Goal: Information Seeking & Learning: Check status

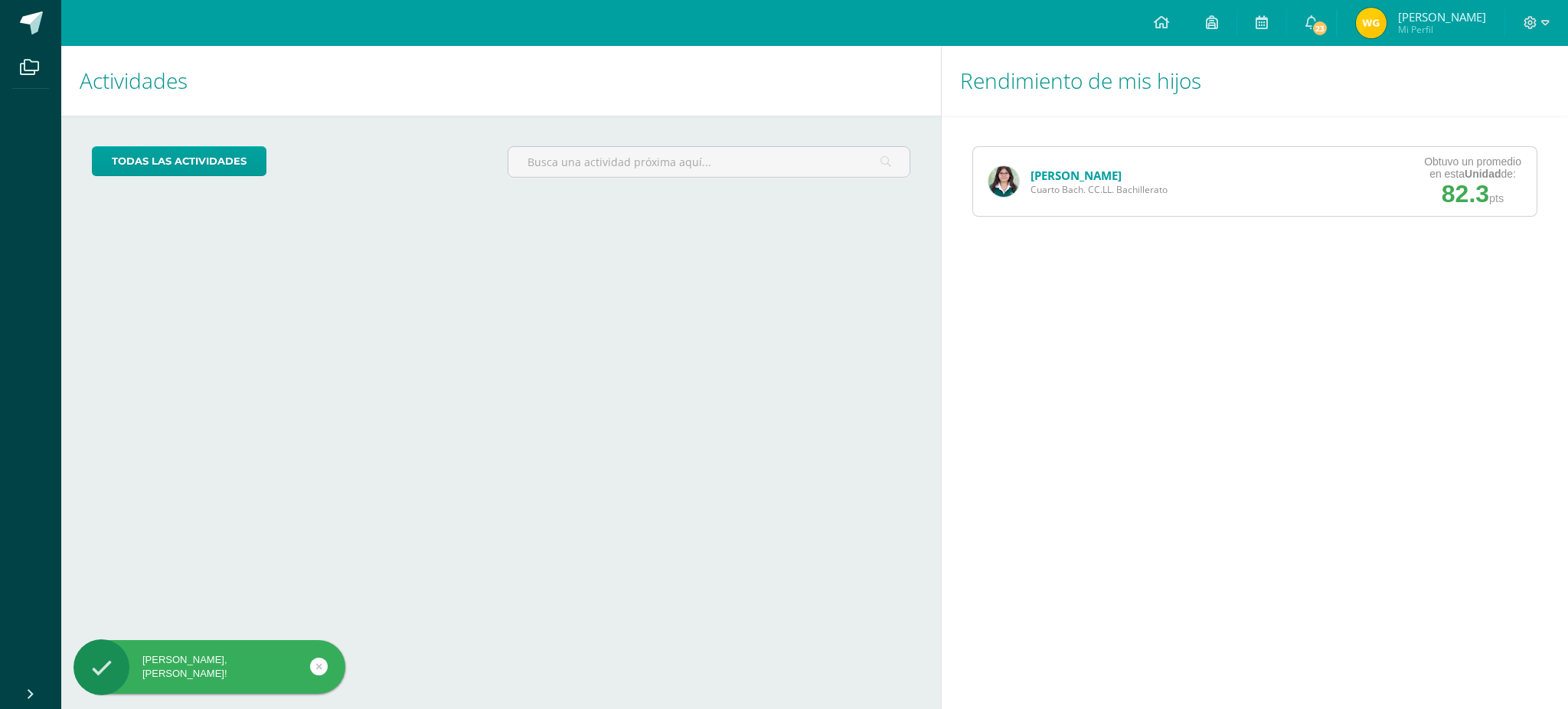
click at [1076, 146] on div "Naomi García Cuarto Bach. CC.LL. Bachillerato Obtuvo un promedio en esta Unidad…" at bounding box center [1255, 181] width 565 height 70
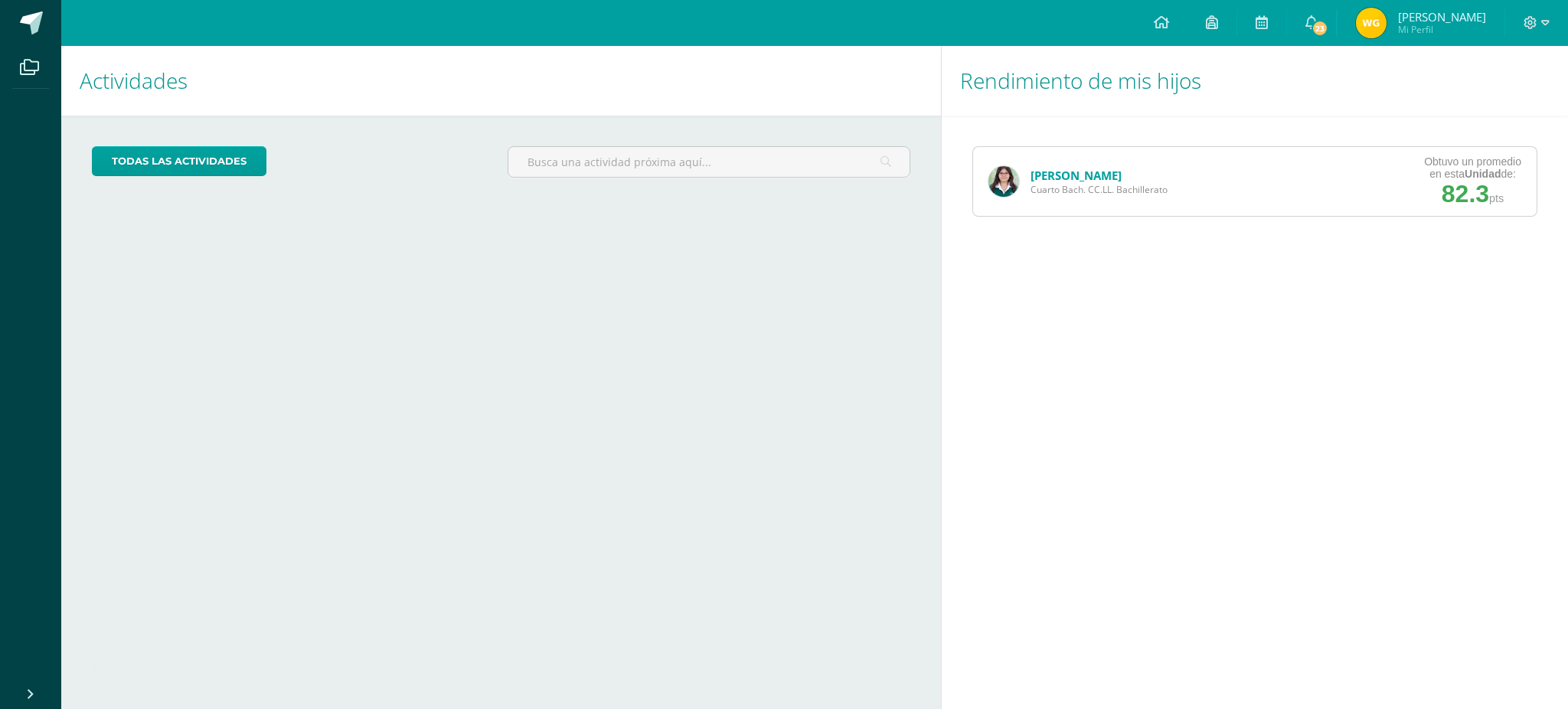
click at [1072, 167] on link "[PERSON_NAME]" at bounding box center [1076, 174] width 91 height 15
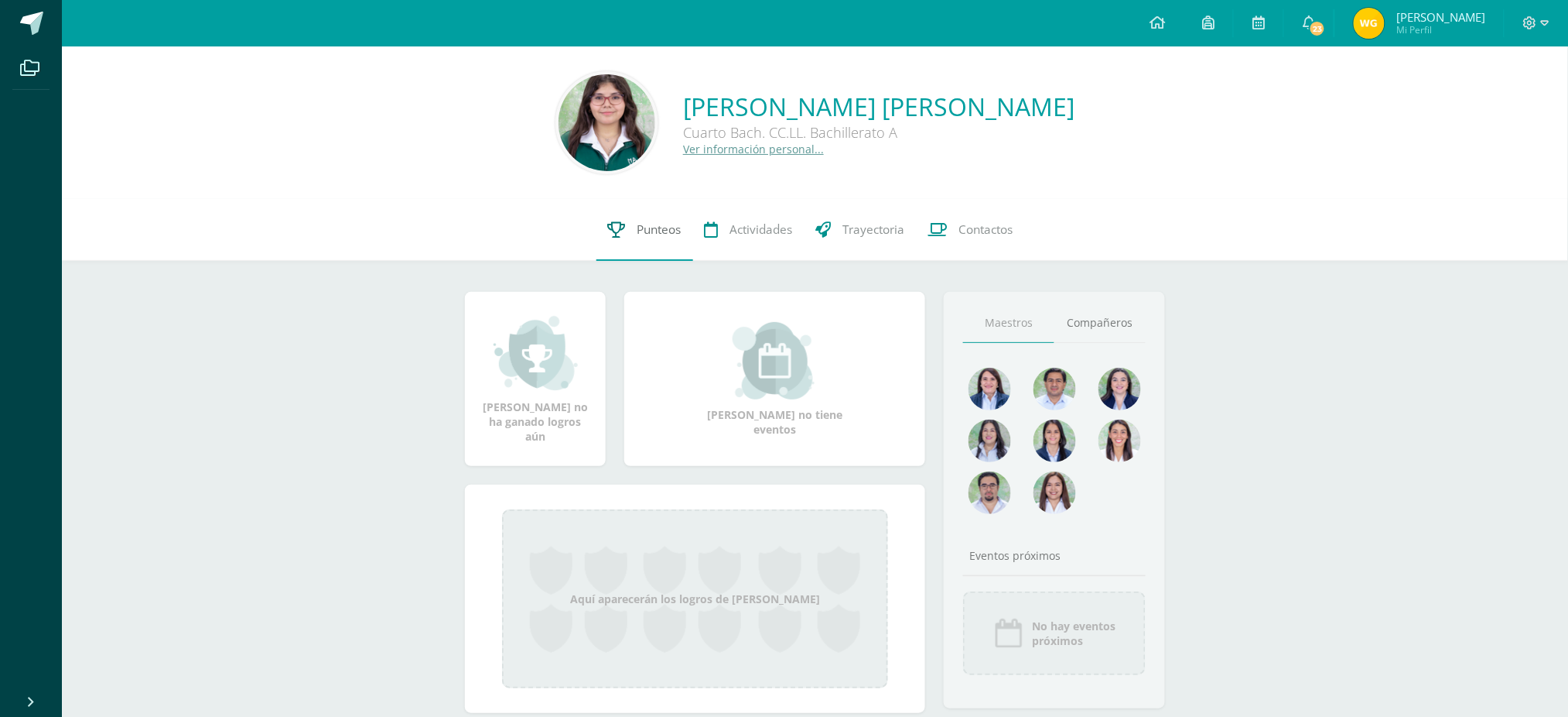
click at [637, 208] on link "Punteos" at bounding box center [645, 229] width 97 height 62
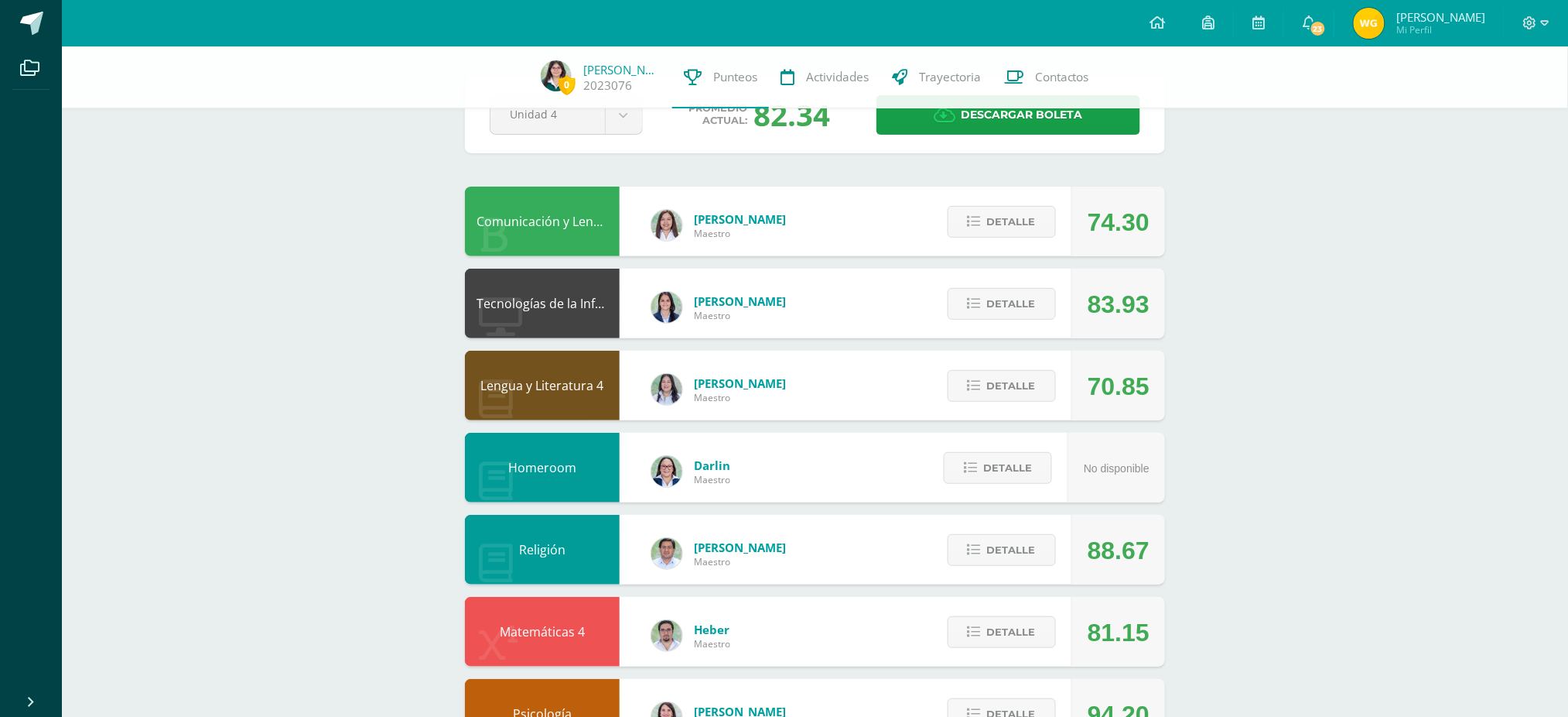
scroll to position [63, 0]
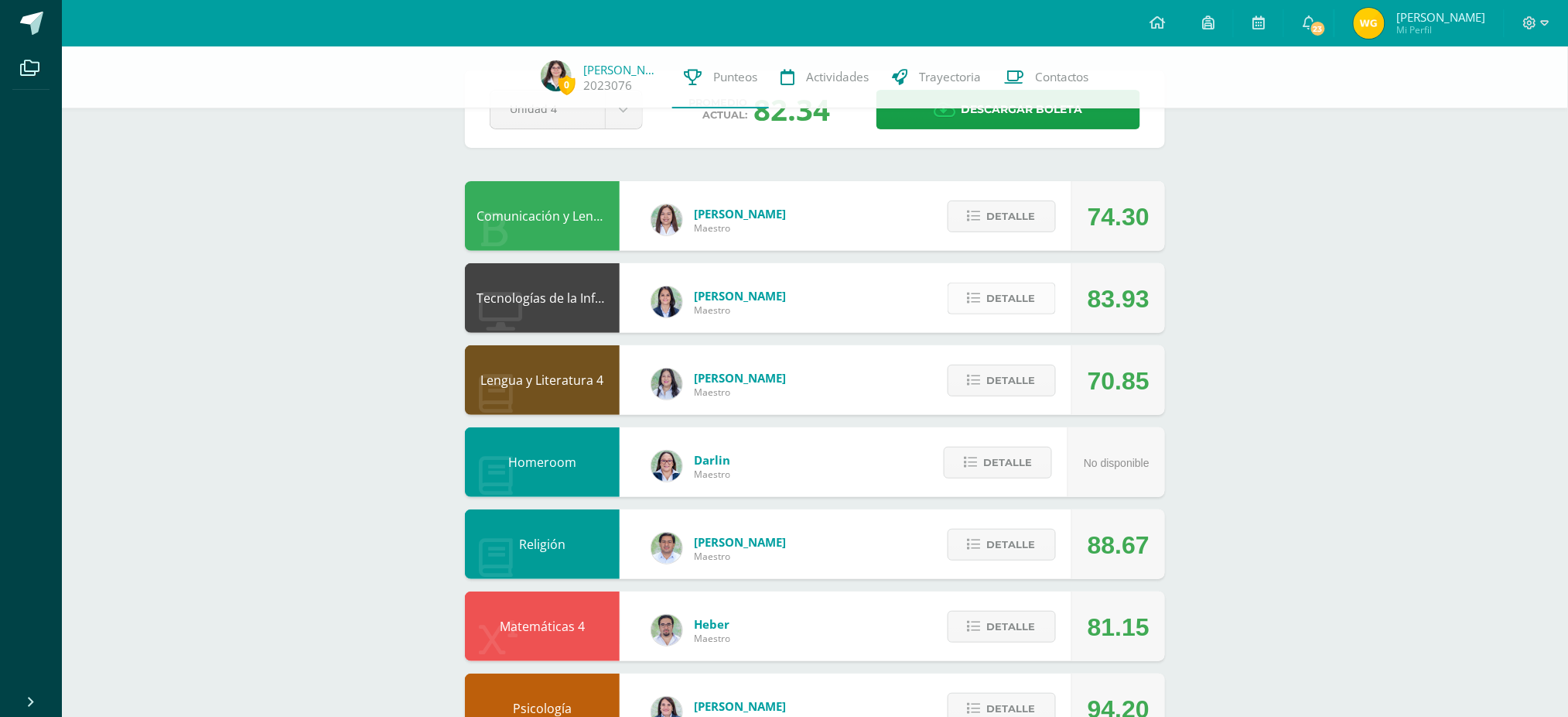
click at [1028, 285] on span "Detalle" at bounding box center [1011, 299] width 49 height 29
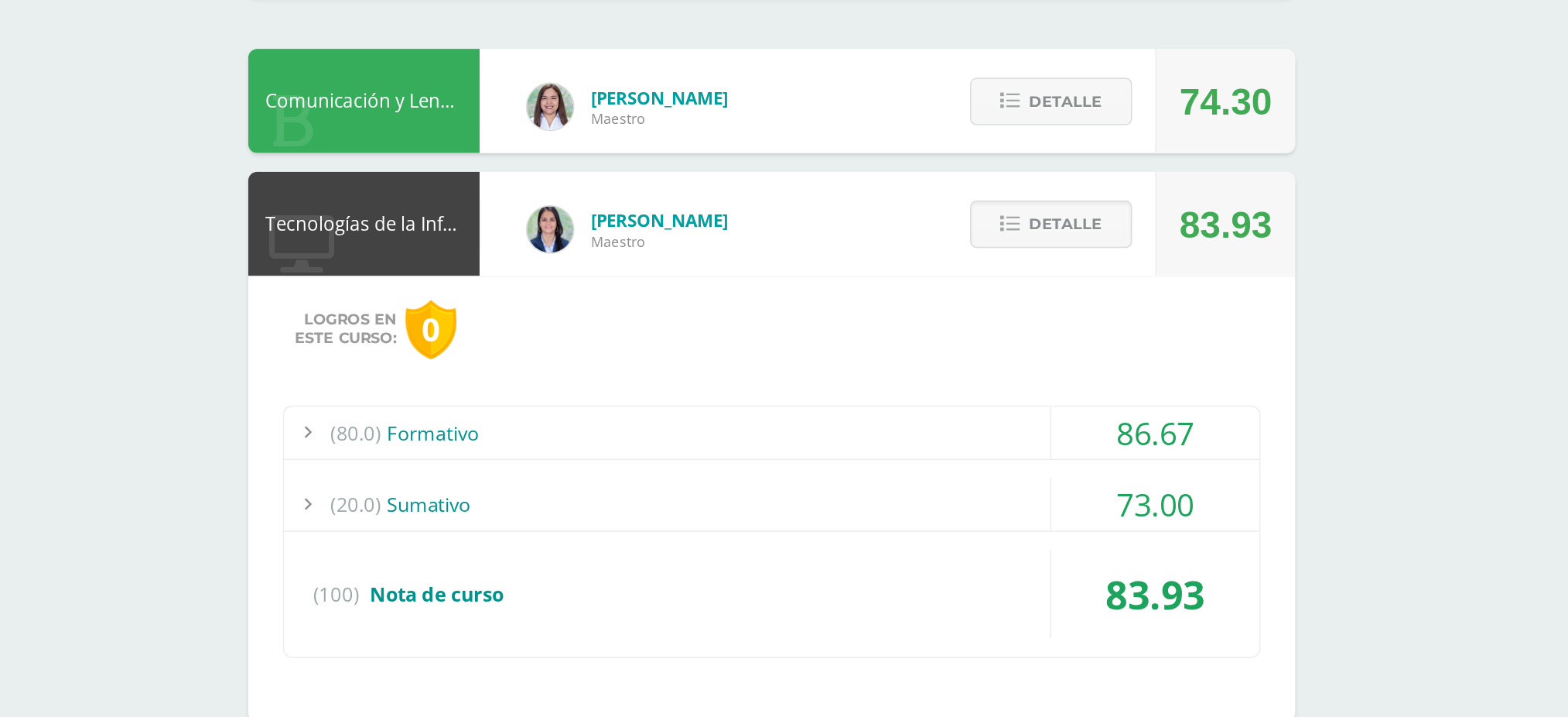
click at [609, 428] on div "(80.0) Formativo" at bounding box center [815, 437] width 652 height 35
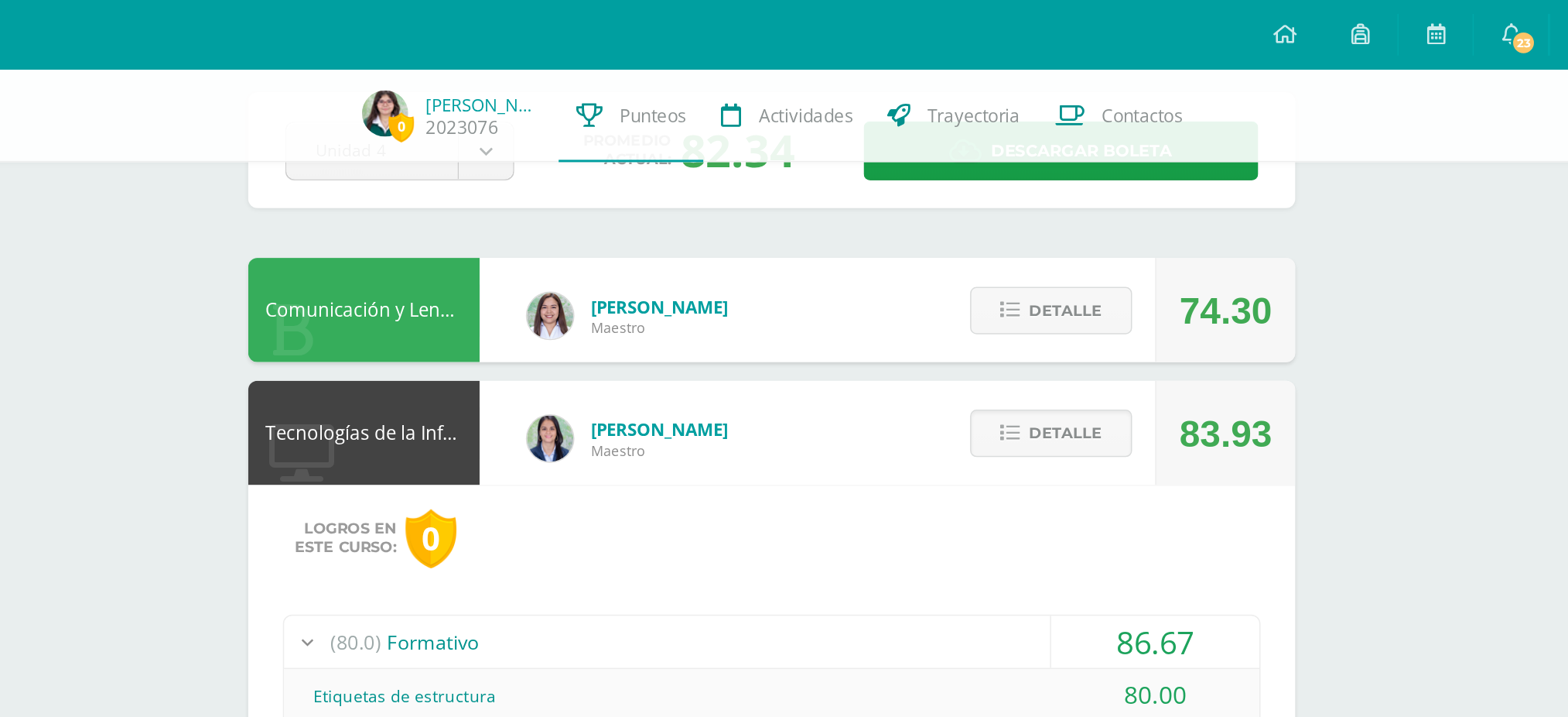
scroll to position [69, 0]
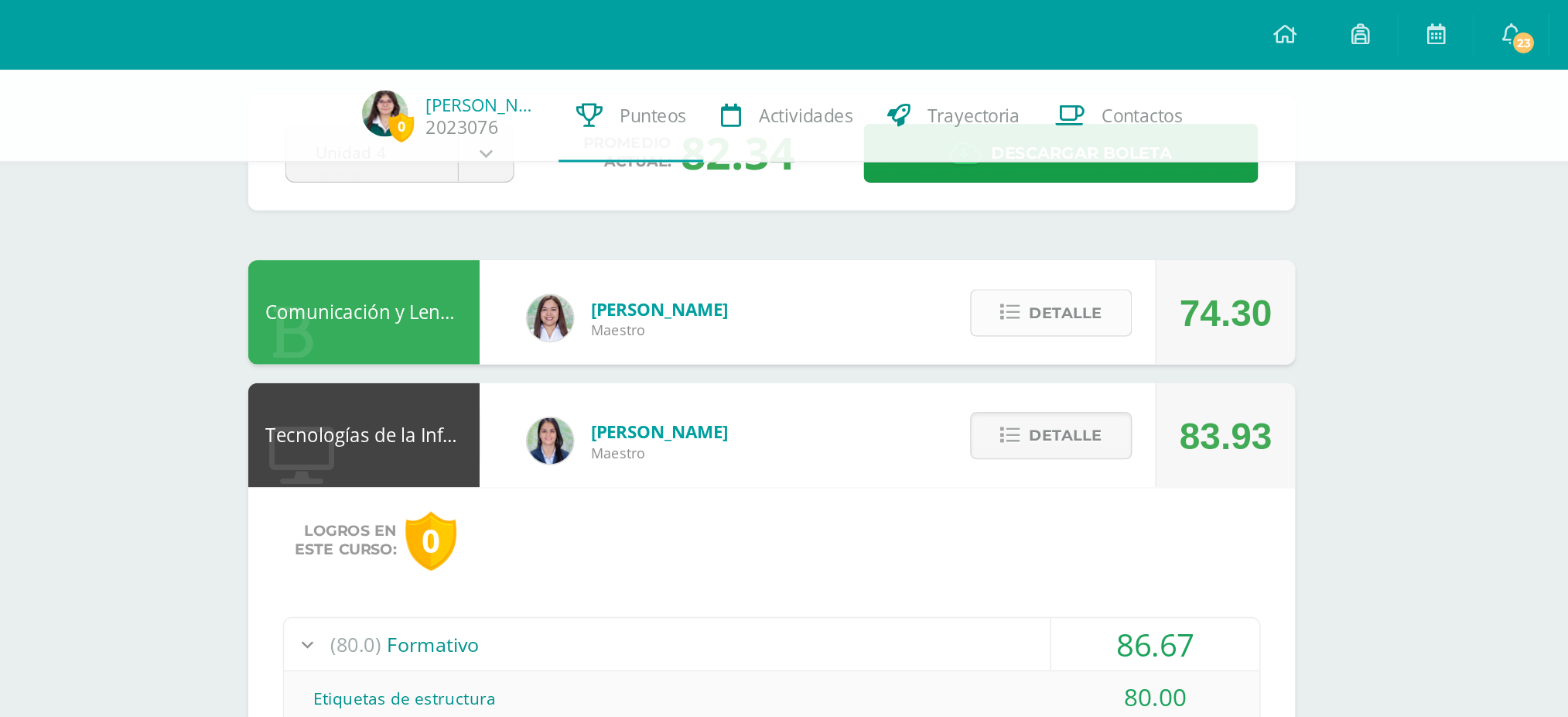
click at [1043, 202] on button "Detalle" at bounding box center [1002, 209] width 108 height 31
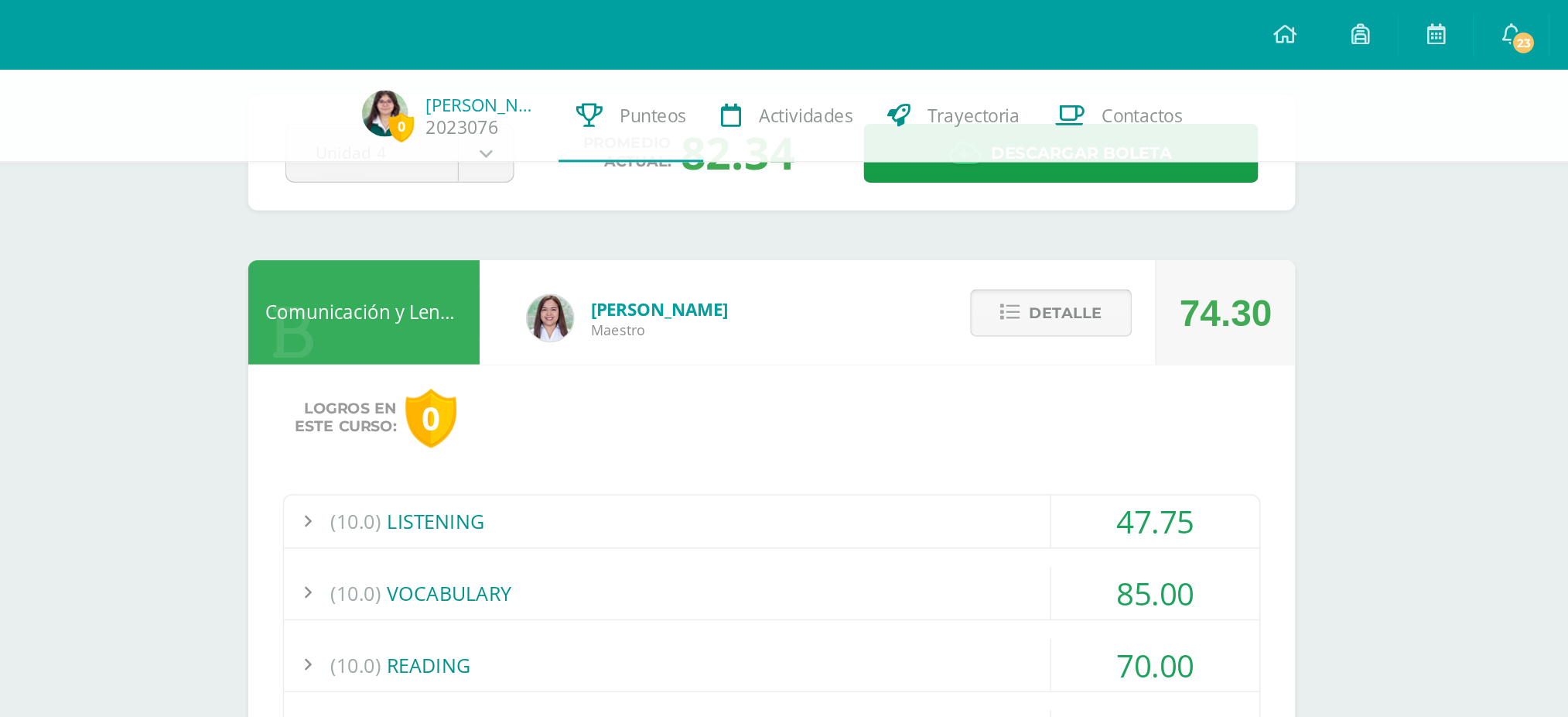
click at [1007, 218] on span "Detalle" at bounding box center [1011, 210] width 49 height 29
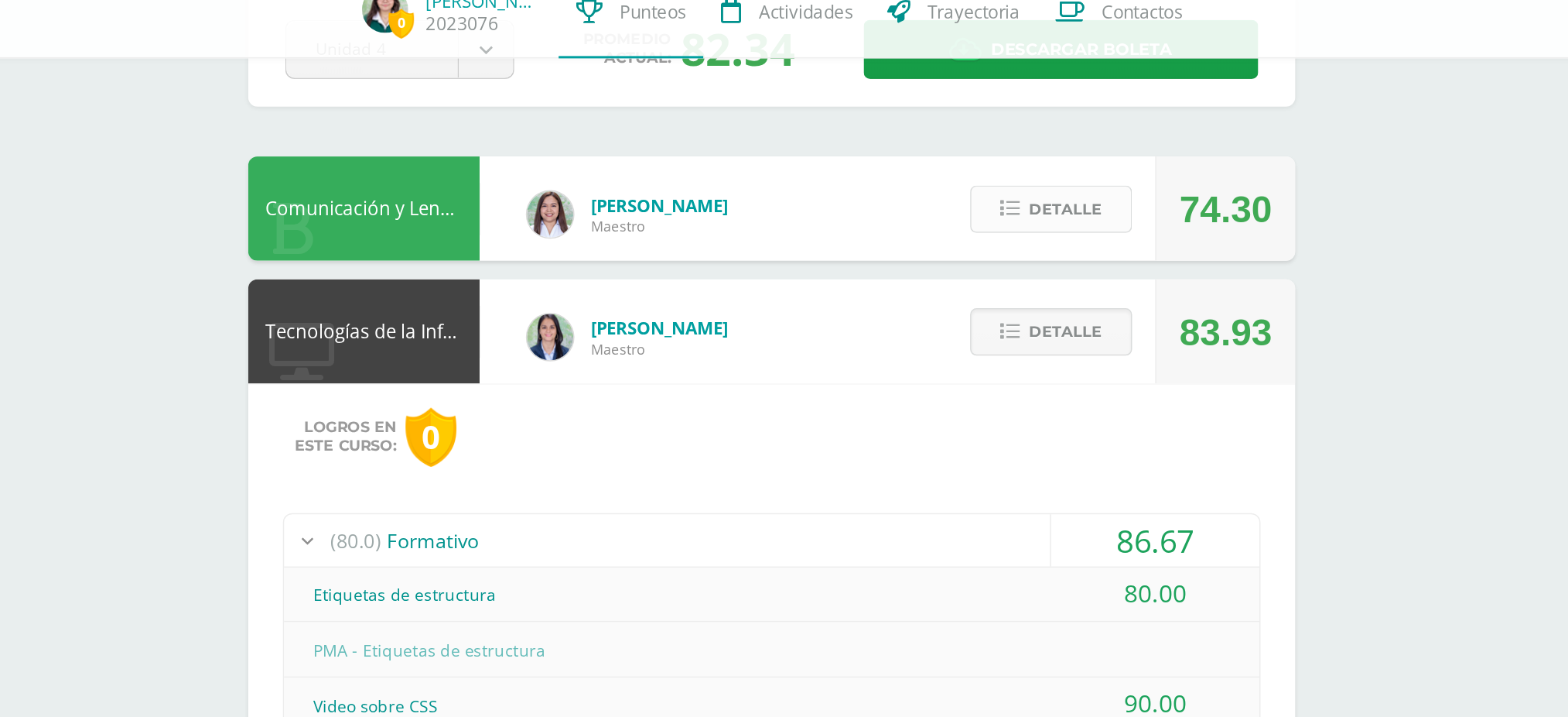
click at [1004, 206] on span "Detalle" at bounding box center [1011, 210] width 49 height 29
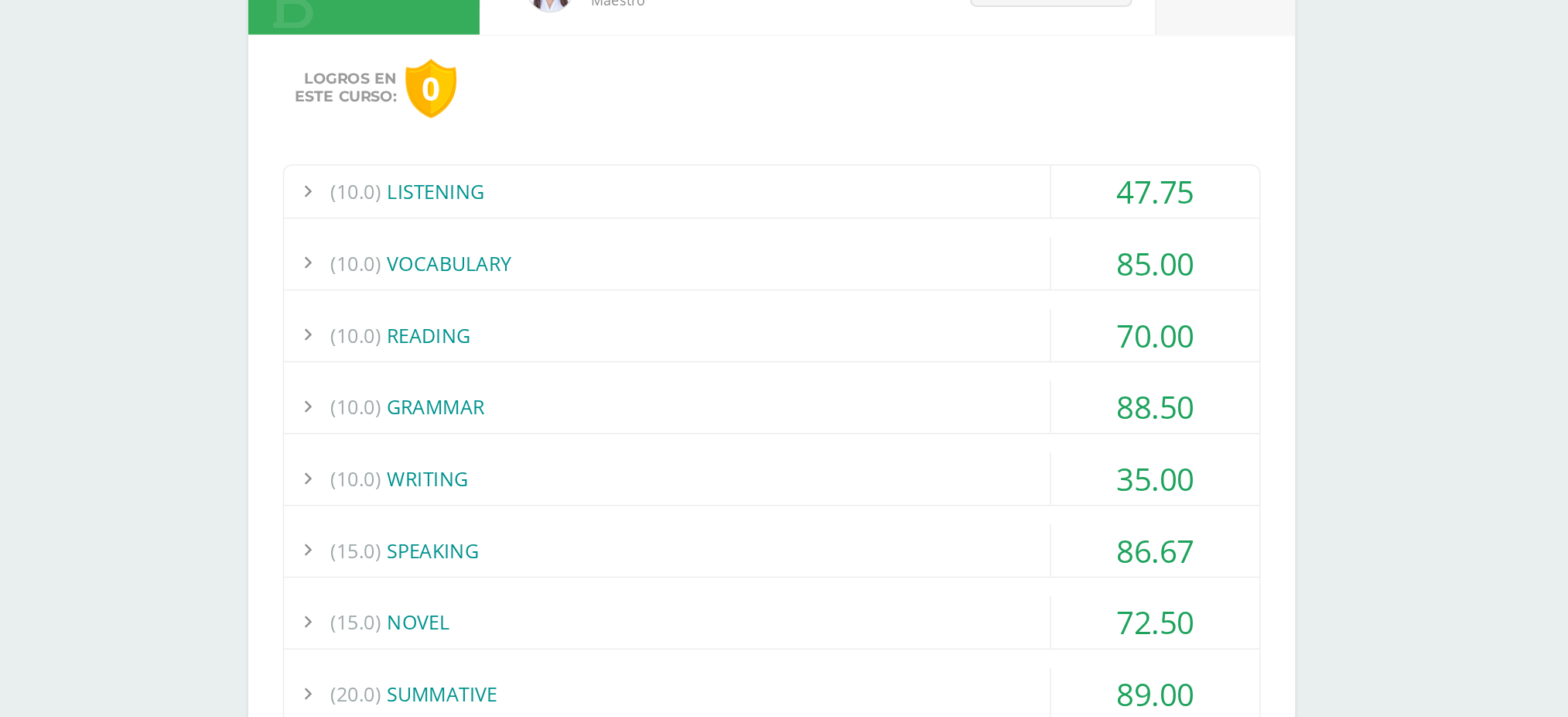
scroll to position [55, 0]
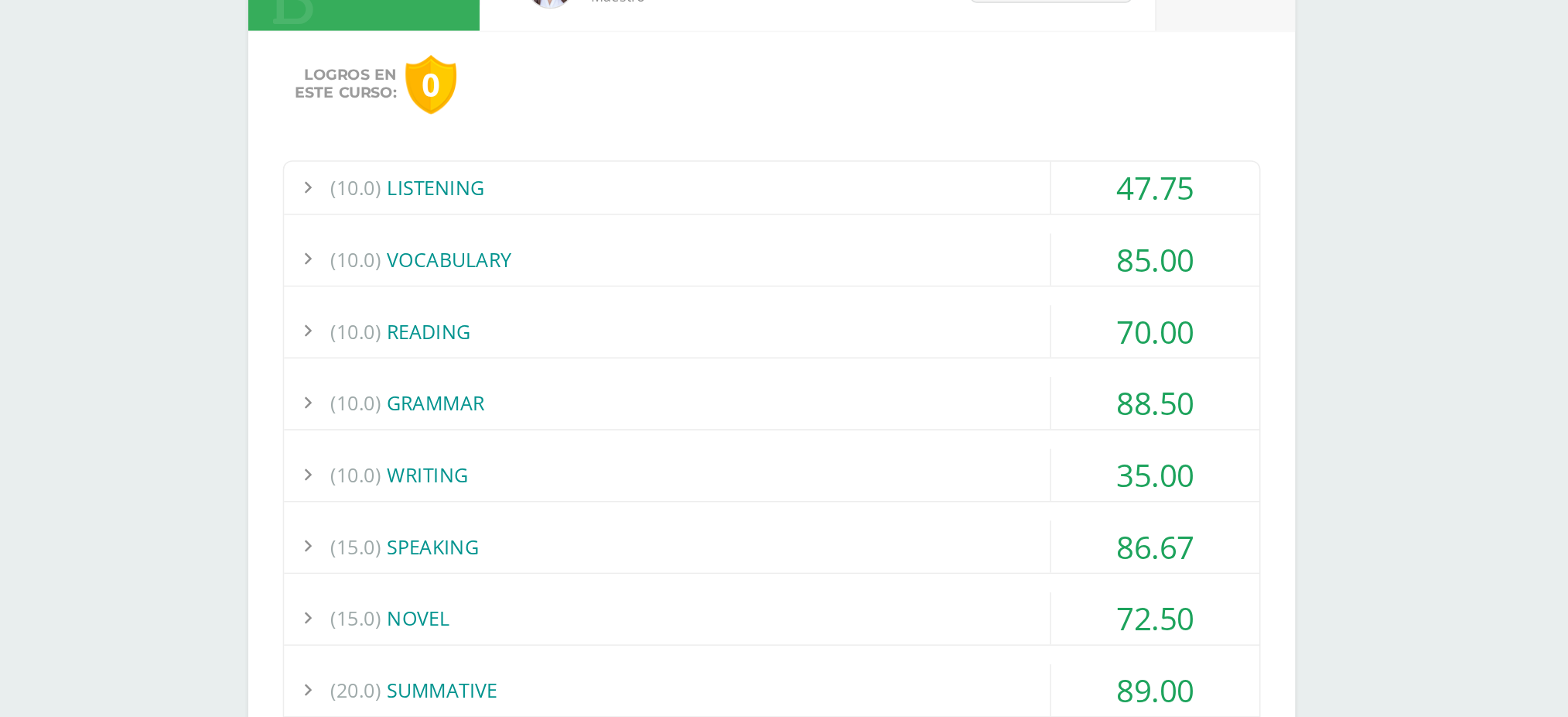
click at [594, 551] on div "(10.0) WRITING" at bounding box center [815, 555] width 652 height 35
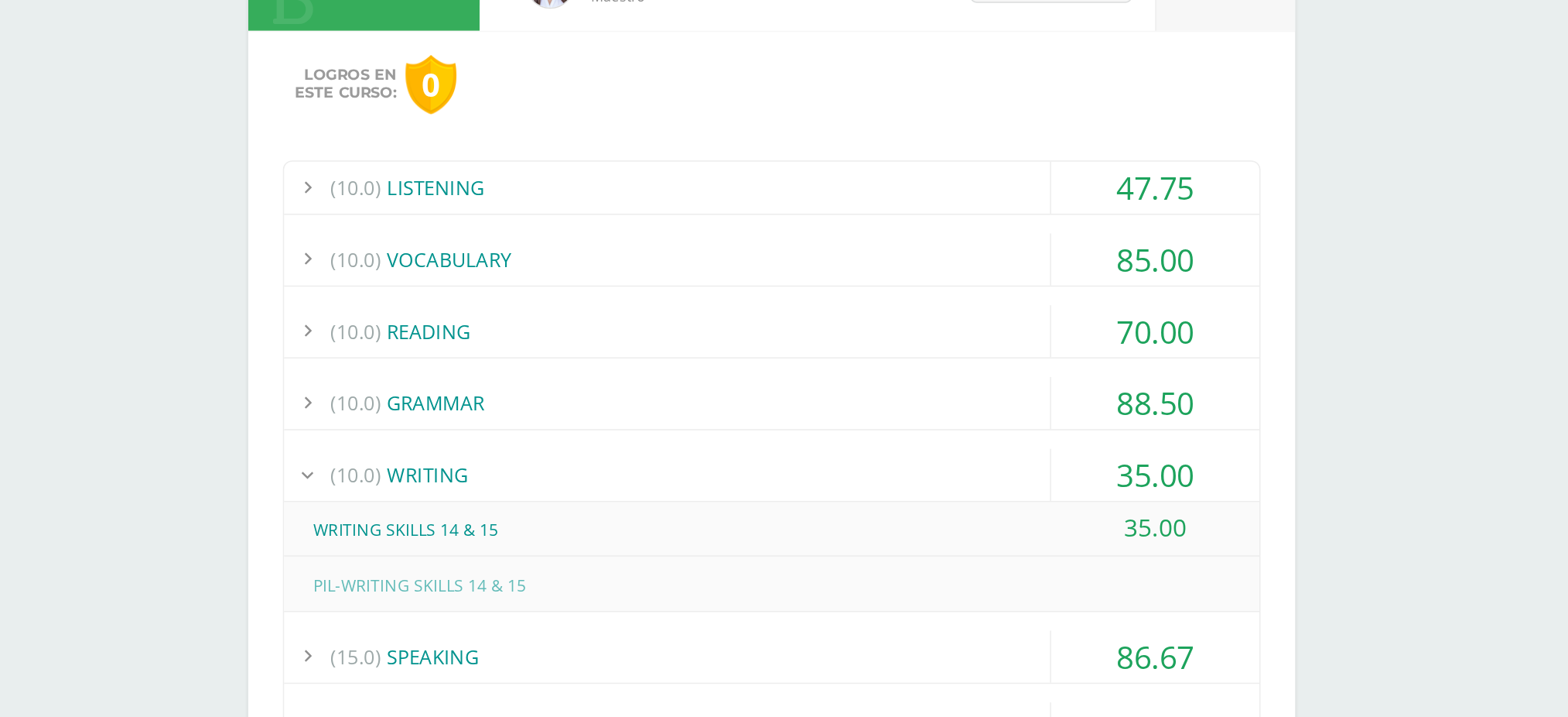
scroll to position [0, 0]
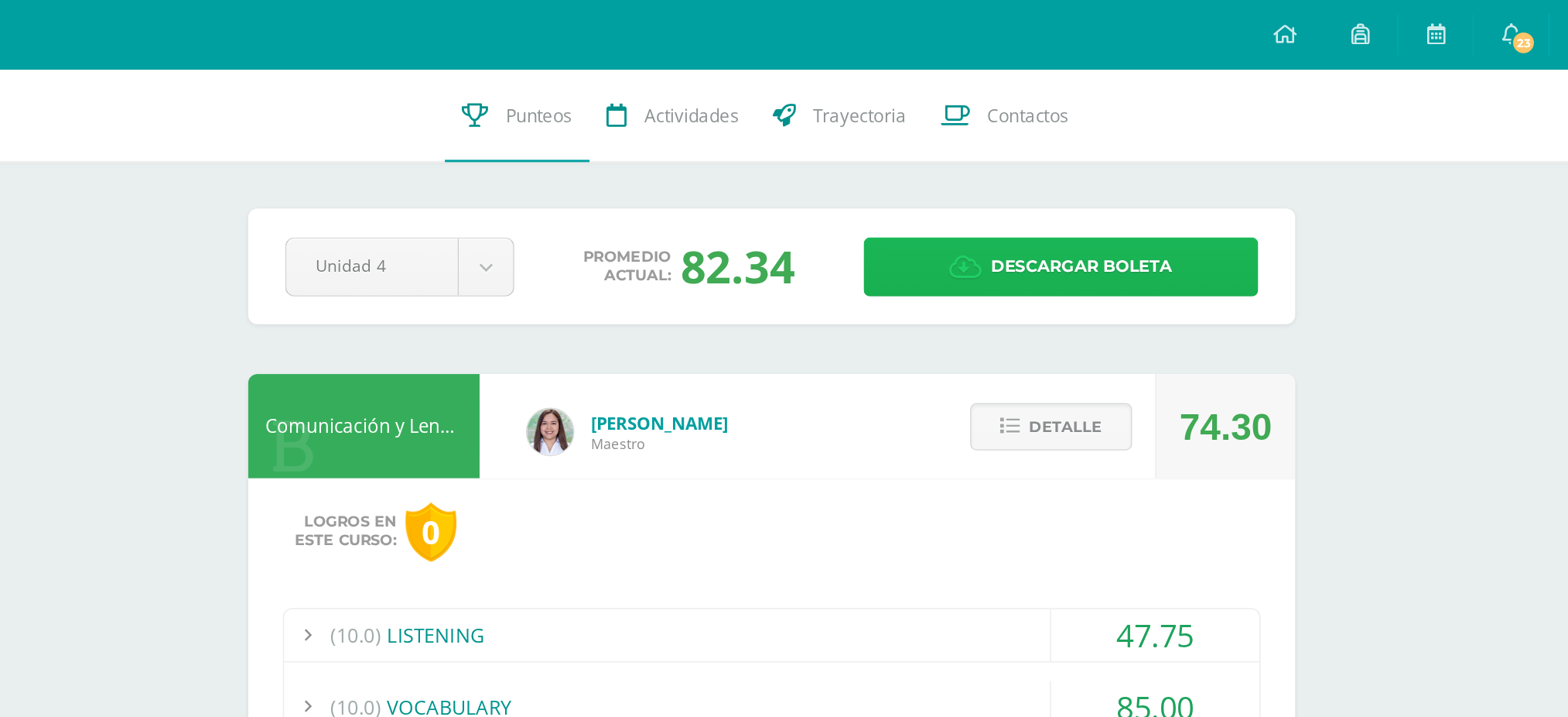
click at [904, 175] on link "Descargar boleta" at bounding box center [1008, 178] width 263 height 40
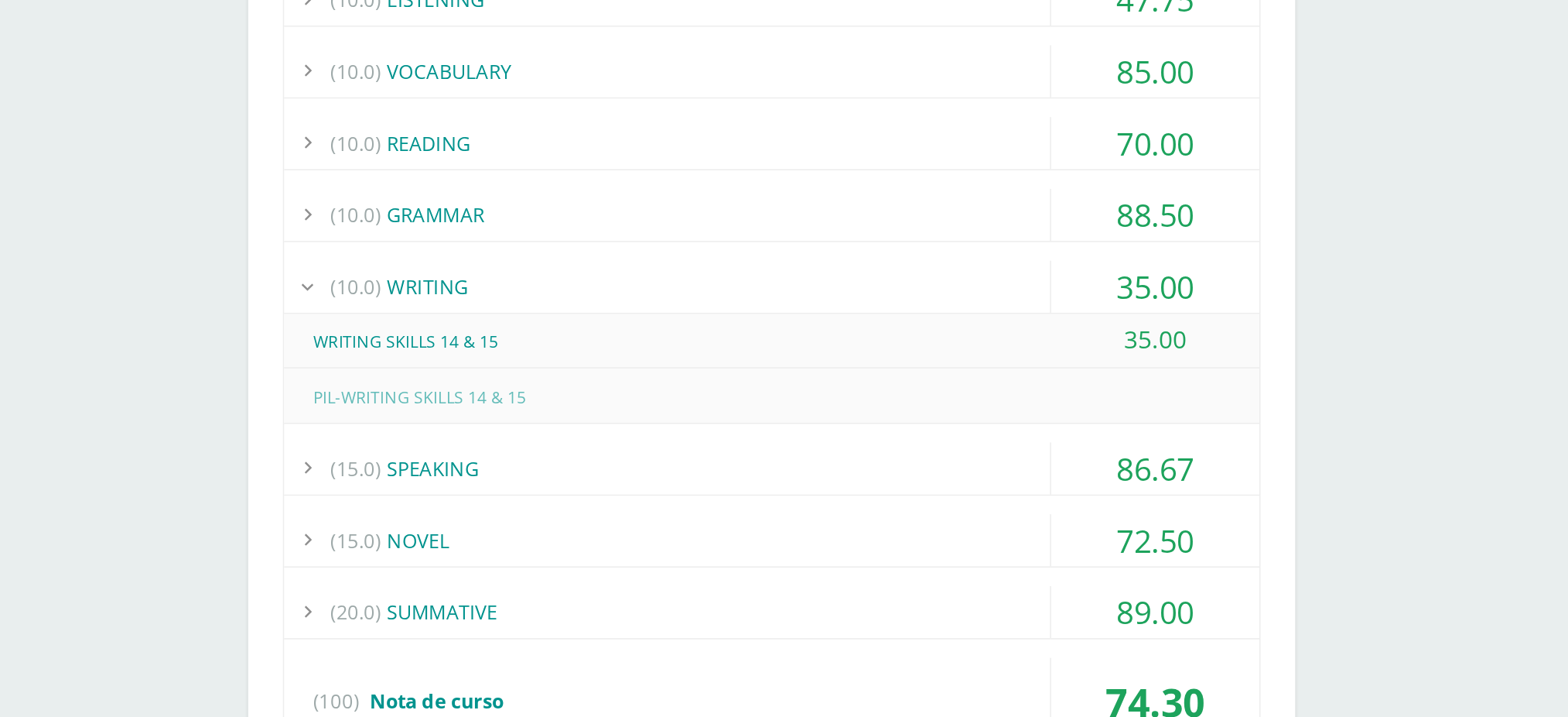
scroll to position [182, 0]
click at [578, 535] on div "(15.0) SPEAKING" at bounding box center [815, 550] width 652 height 35
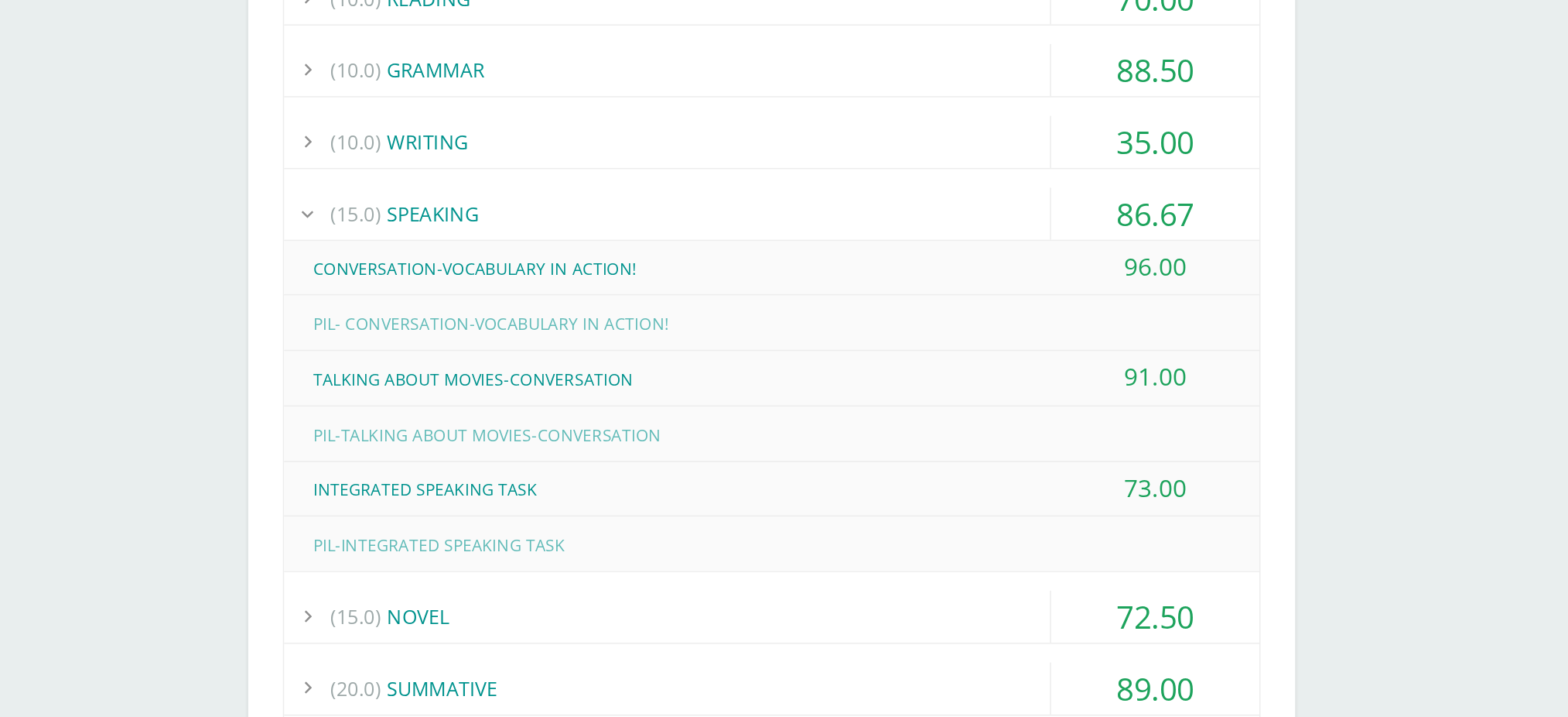
scroll to position [278, 0]
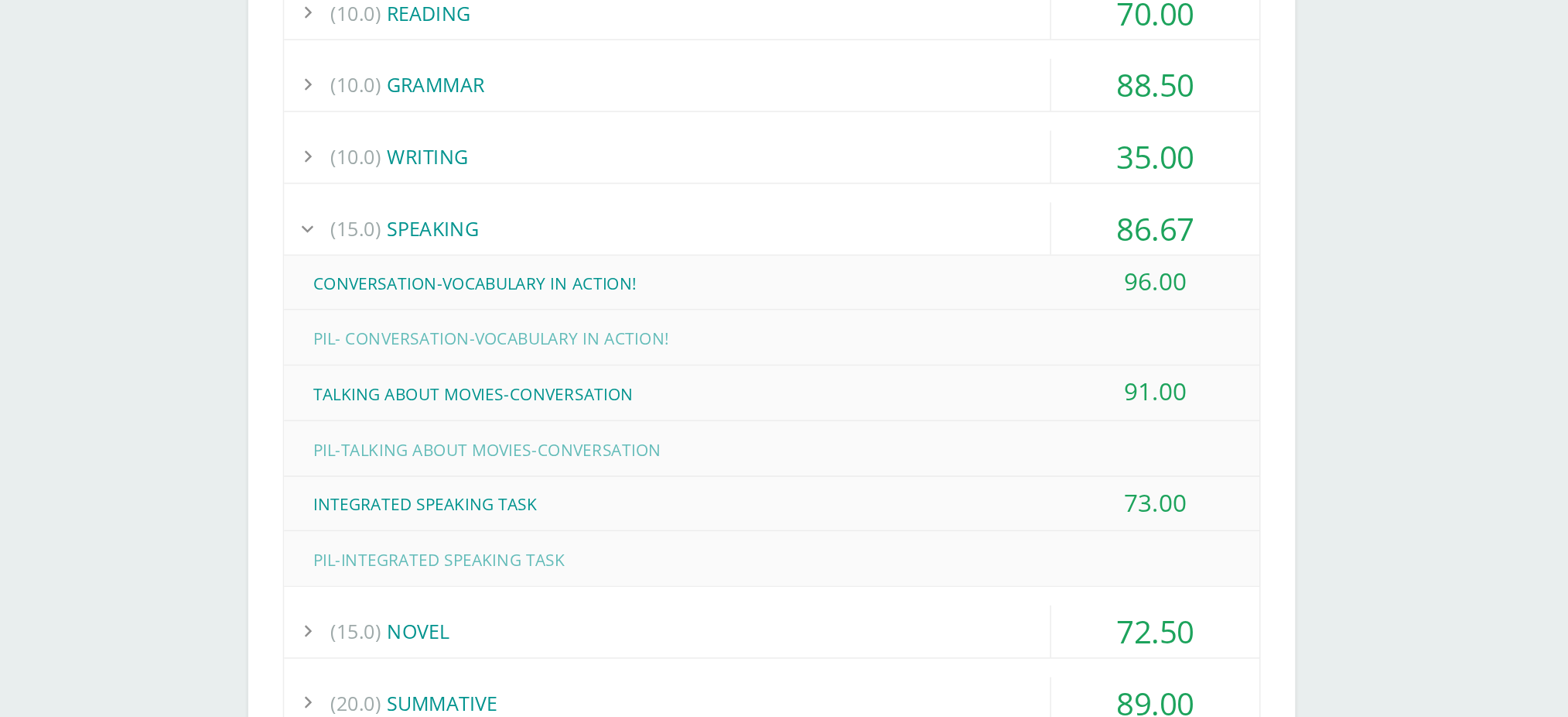
click at [591, 380] on div "(15.0) SPEAKING" at bounding box center [815, 381] width 652 height 35
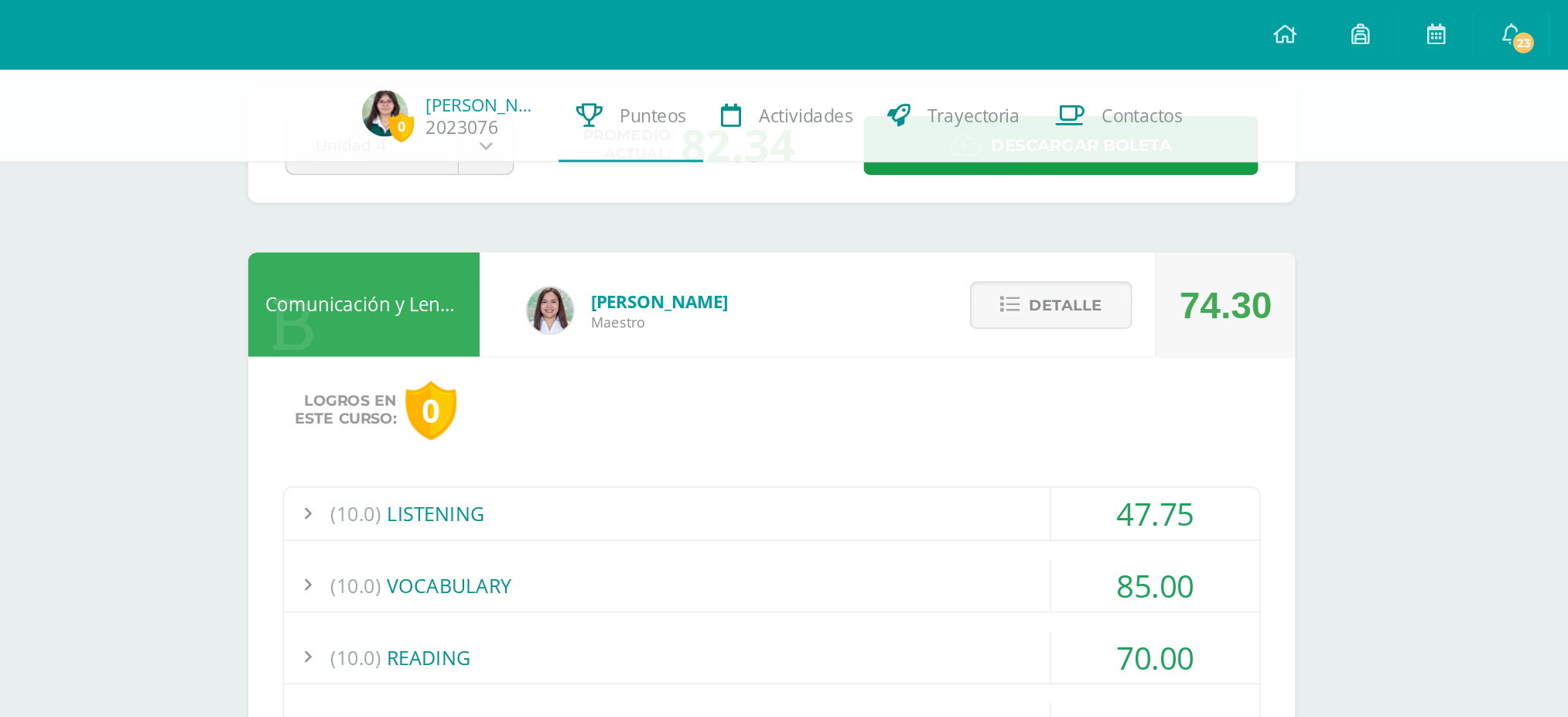
scroll to position [0, 0]
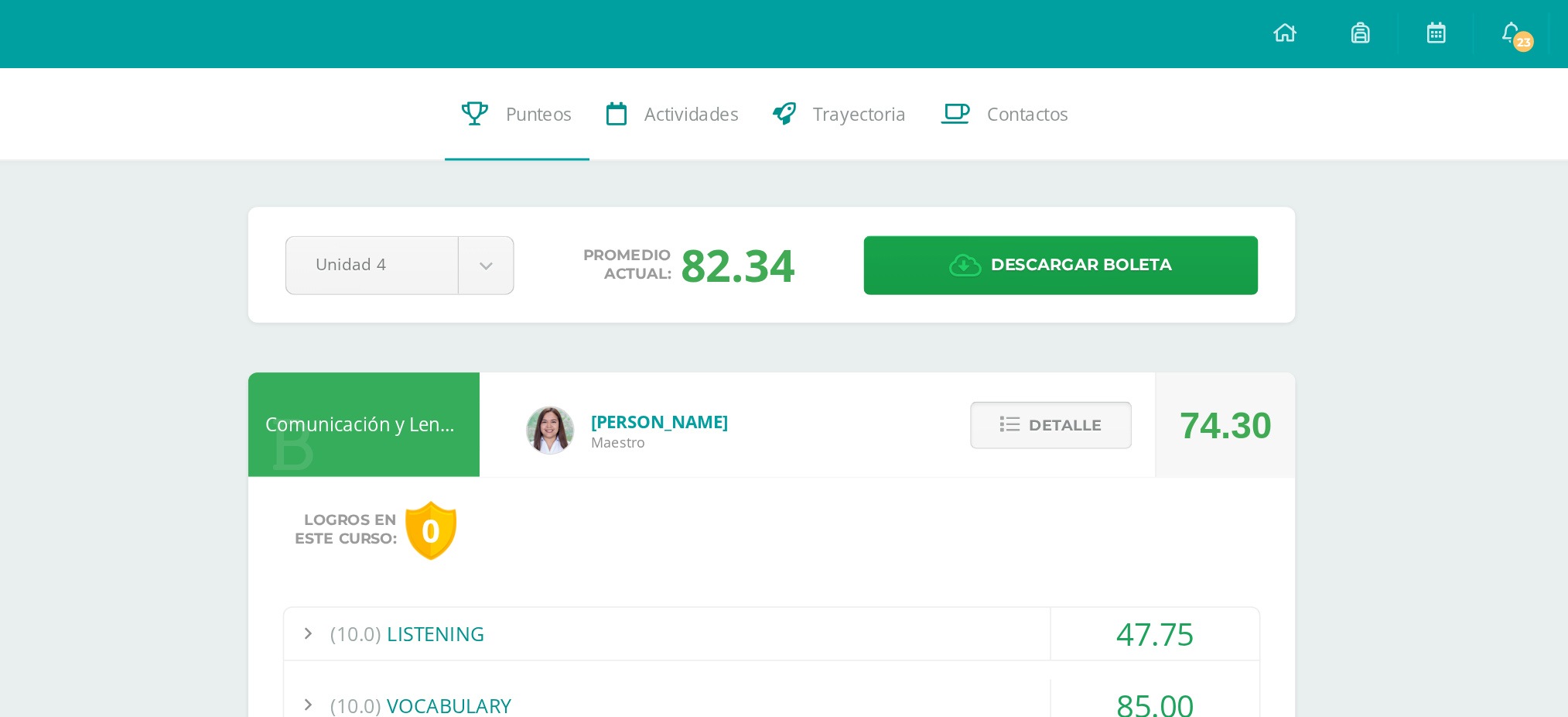
click at [978, 289] on button "Detalle" at bounding box center [1002, 284] width 108 height 31
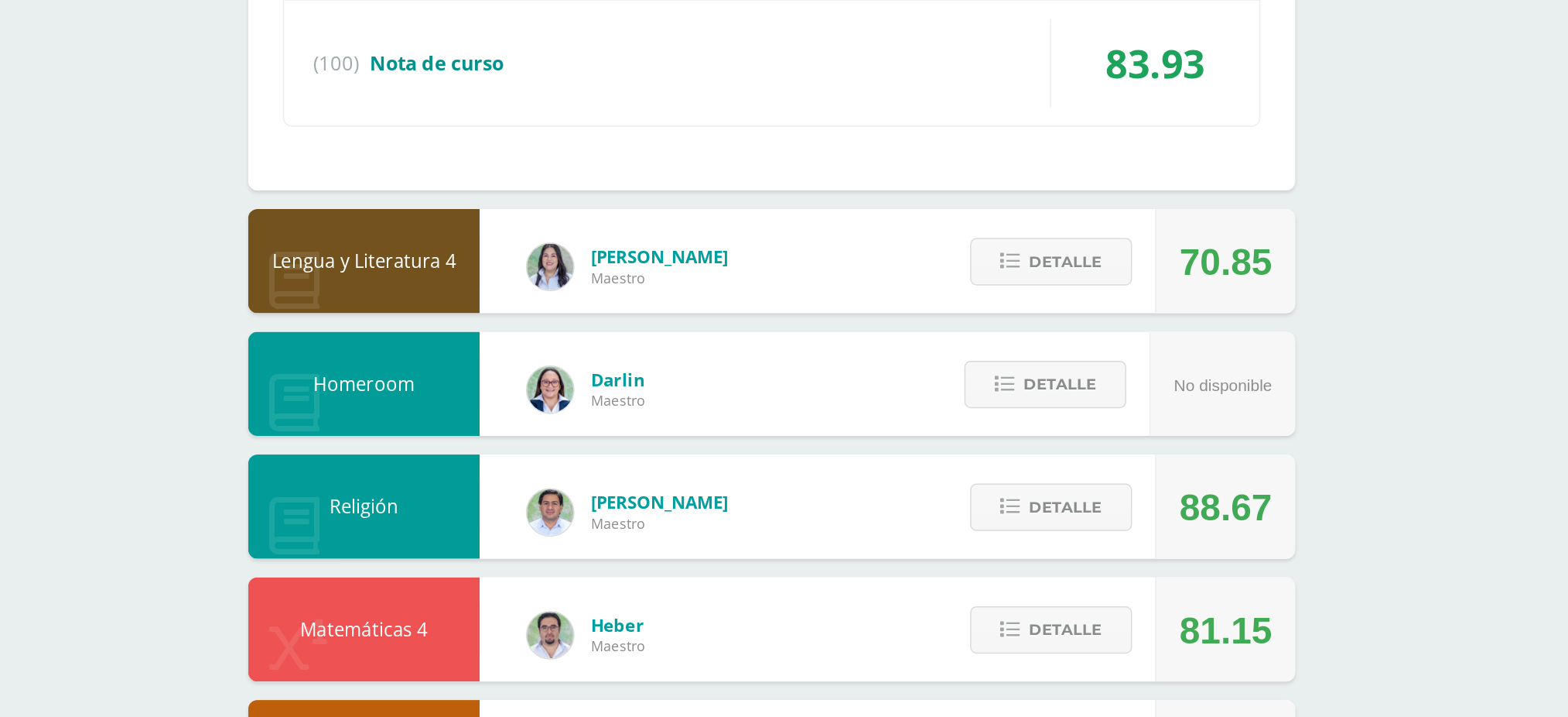
scroll to position [336, 0]
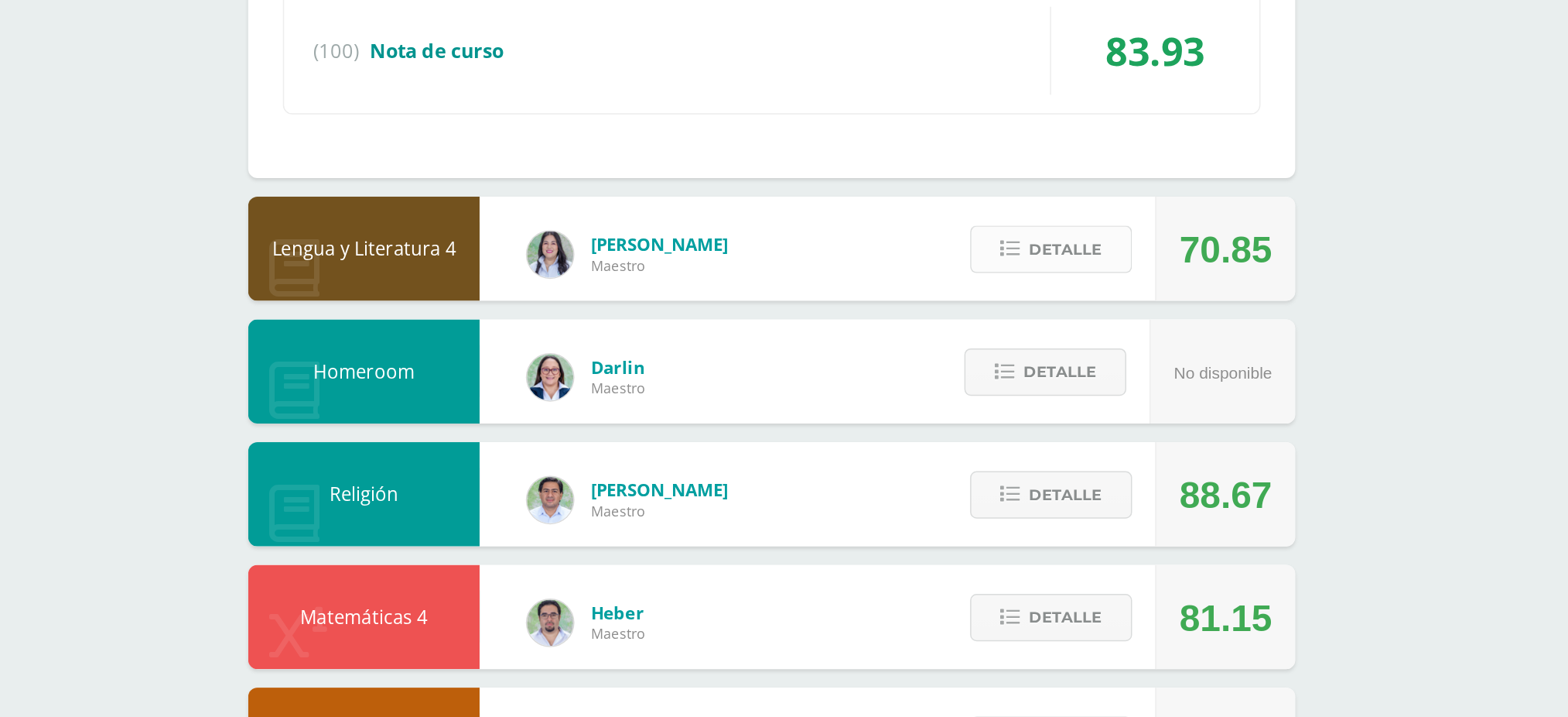
click at [981, 398] on icon at bounding box center [974, 404] width 13 height 13
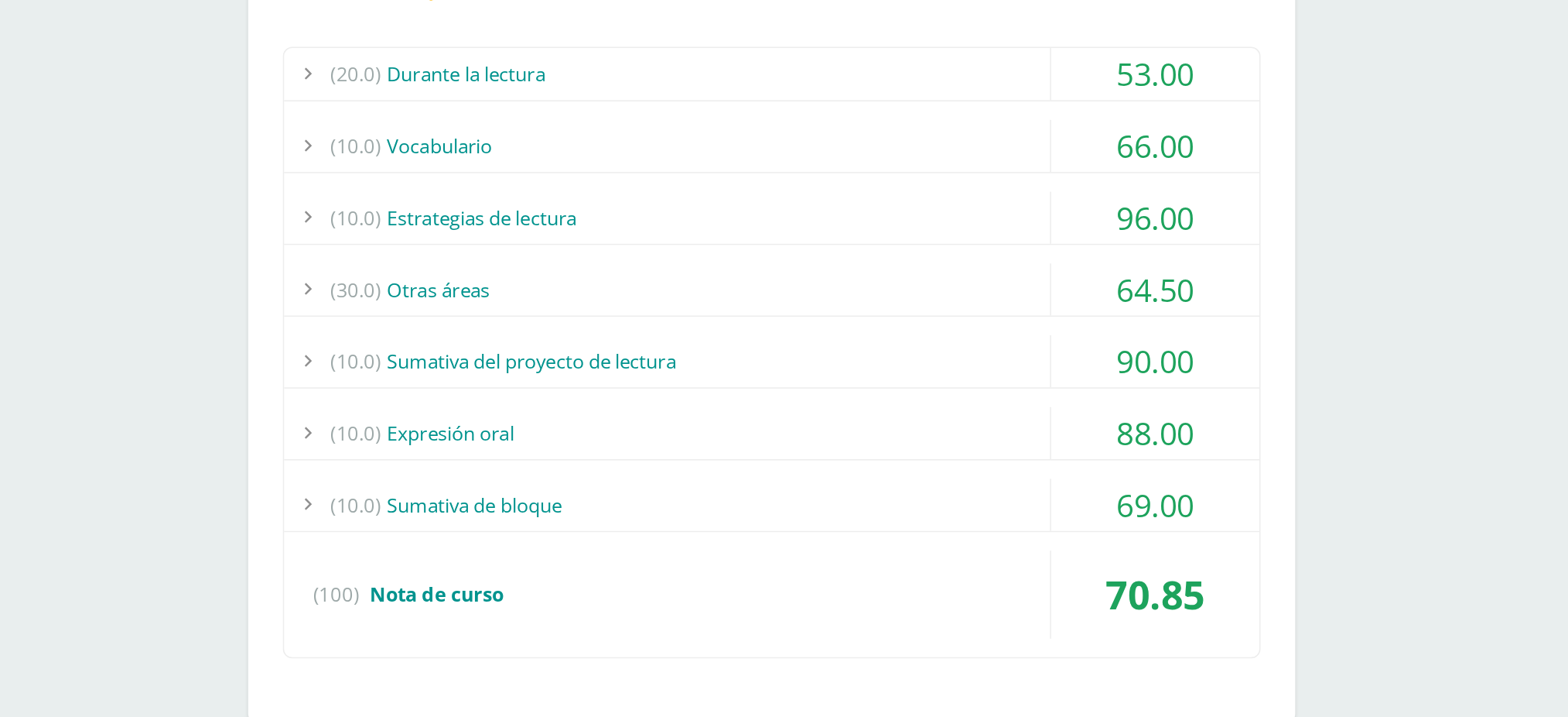
scroll to position [593, 0]
click at [610, 464] on div "(10.0) Sumativa del proyecto de lectura" at bounding box center [815, 479] width 652 height 35
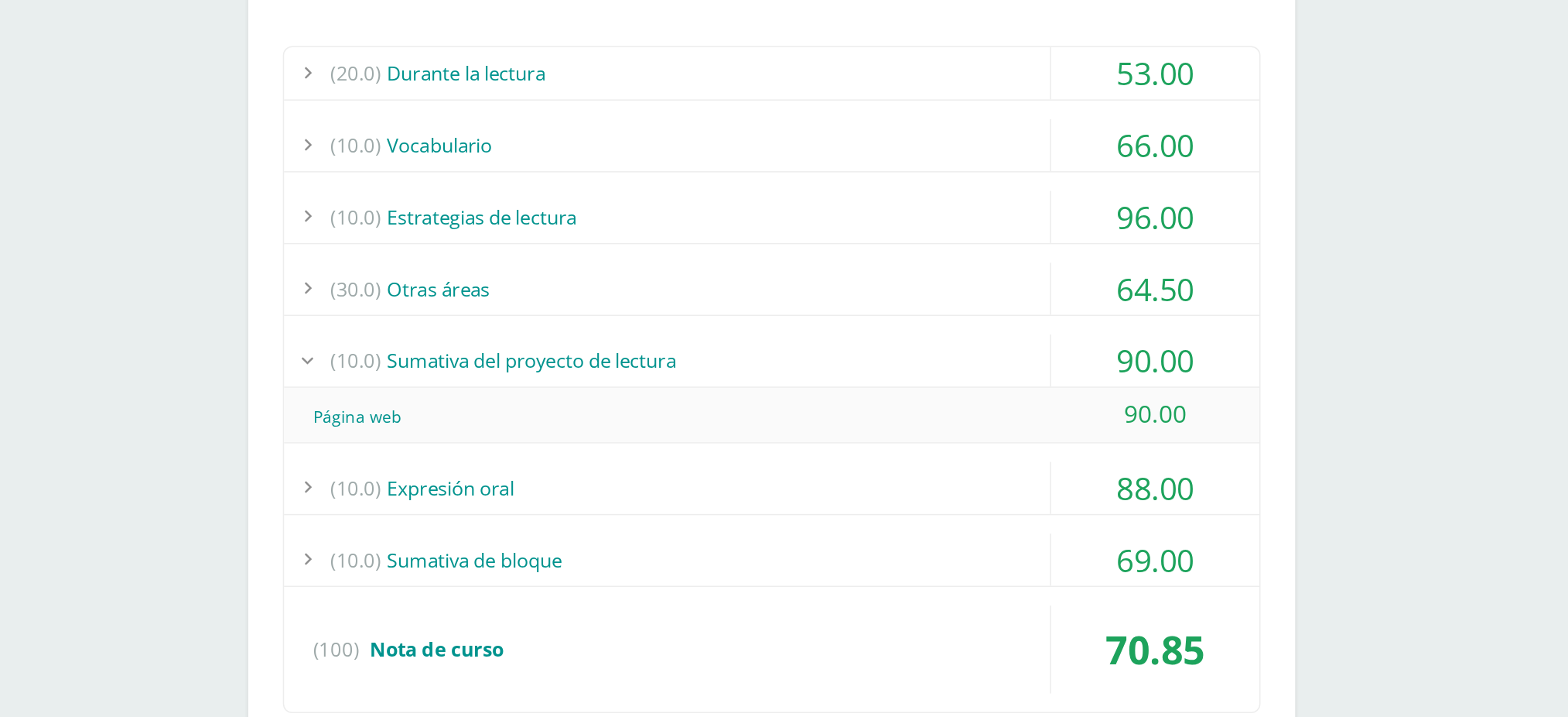
click at [610, 464] on div "(10.0) Sumativa del proyecto de lectura" at bounding box center [815, 479] width 652 height 35
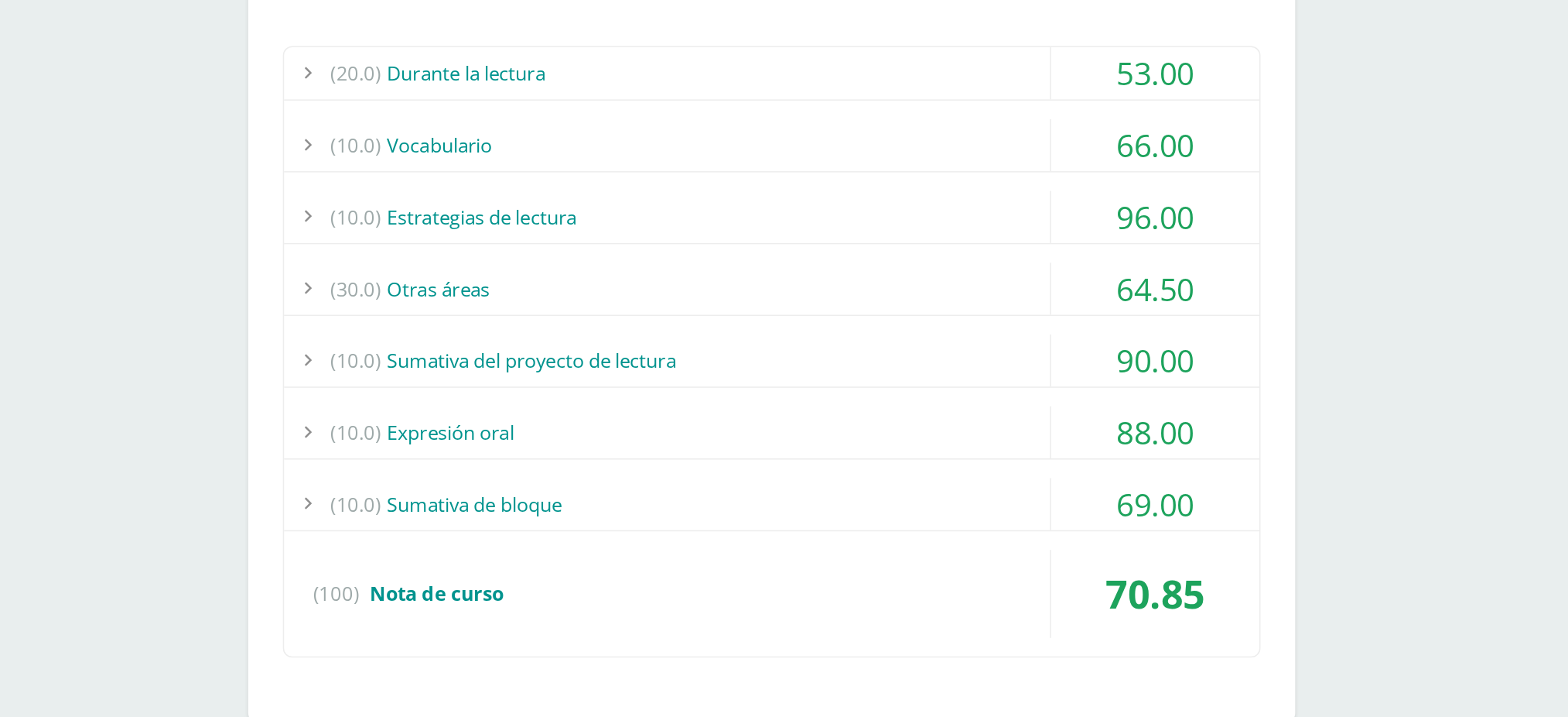
click at [610, 464] on div "(10.0) Sumativa del proyecto de lectura" at bounding box center [815, 479] width 652 height 35
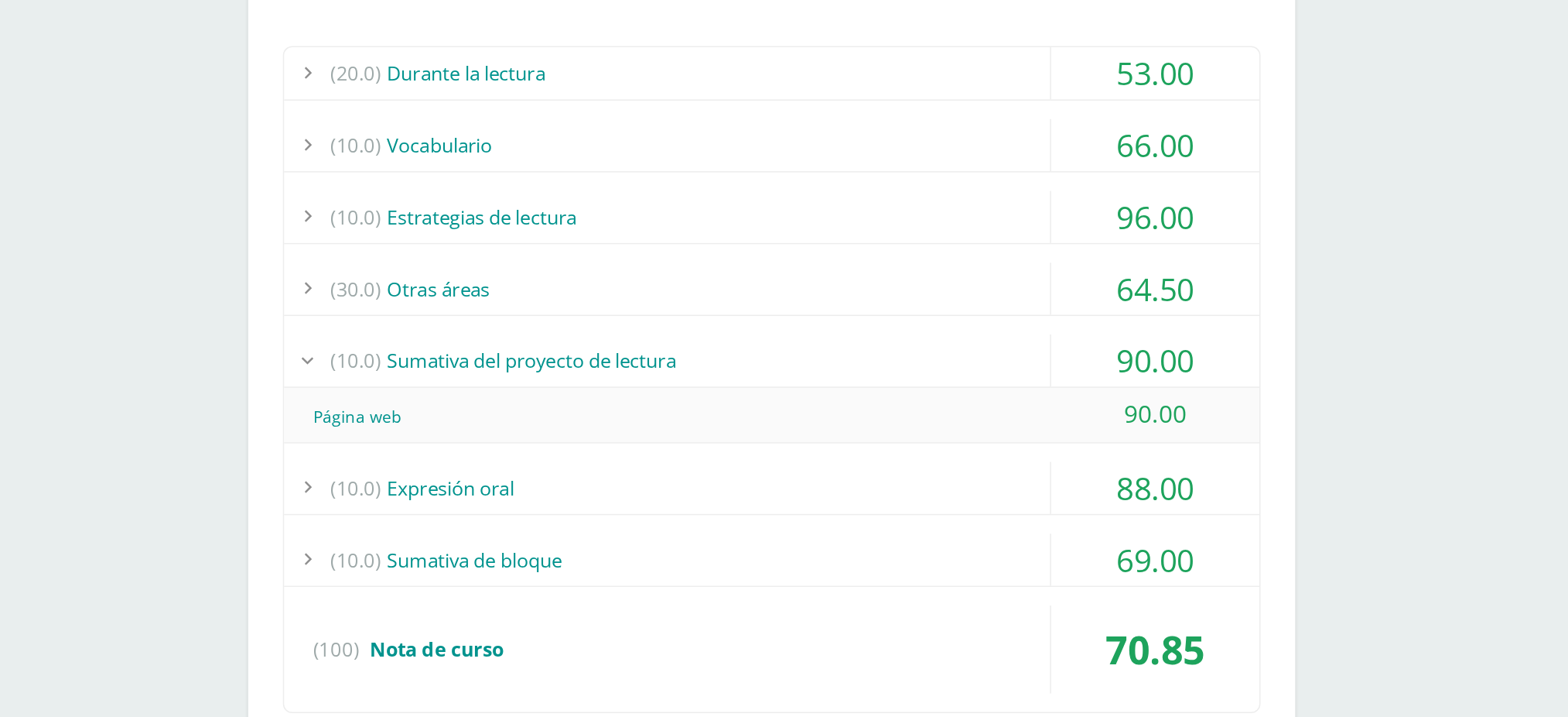
click at [610, 464] on div "(10.0) Sumativa del proyecto de lectura" at bounding box center [815, 479] width 652 height 35
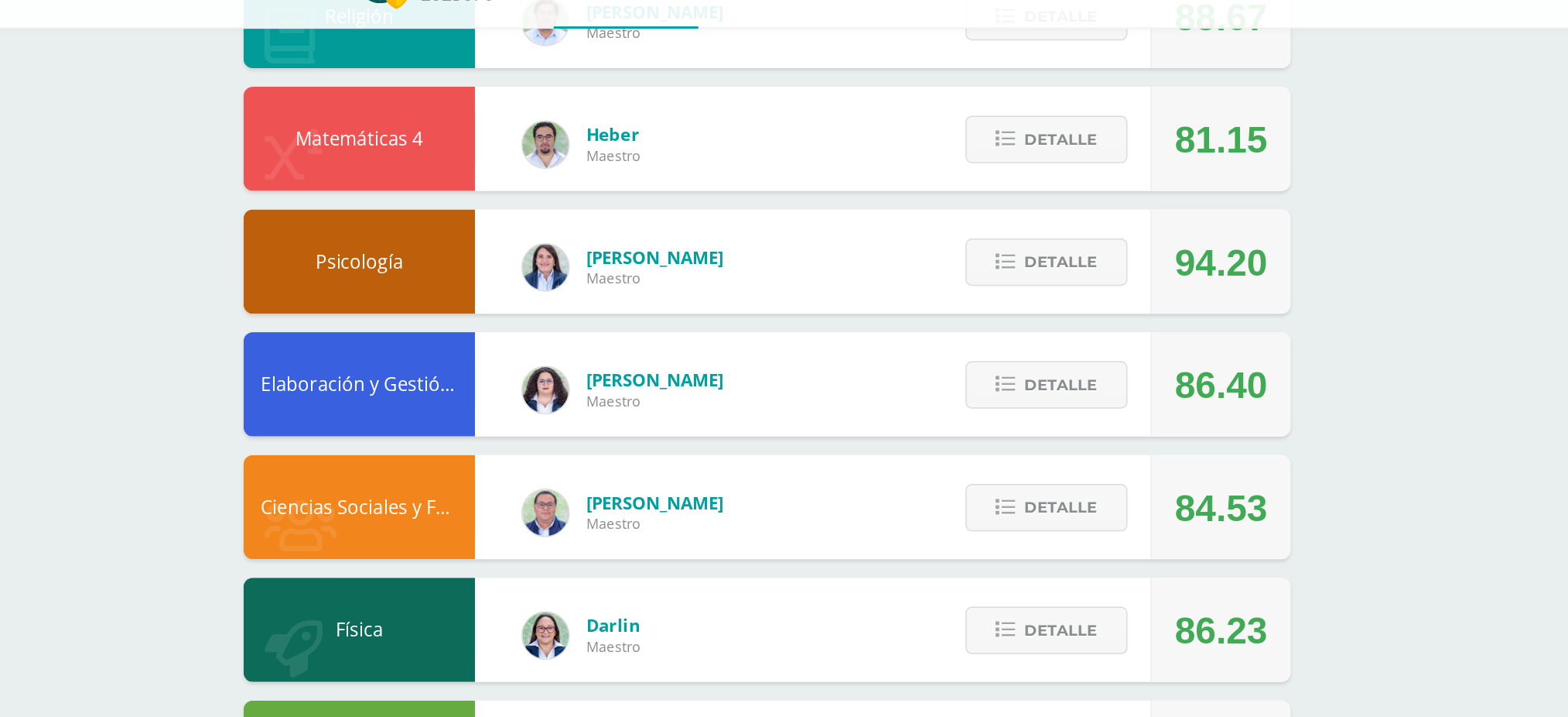
scroll to position [1343, 0]
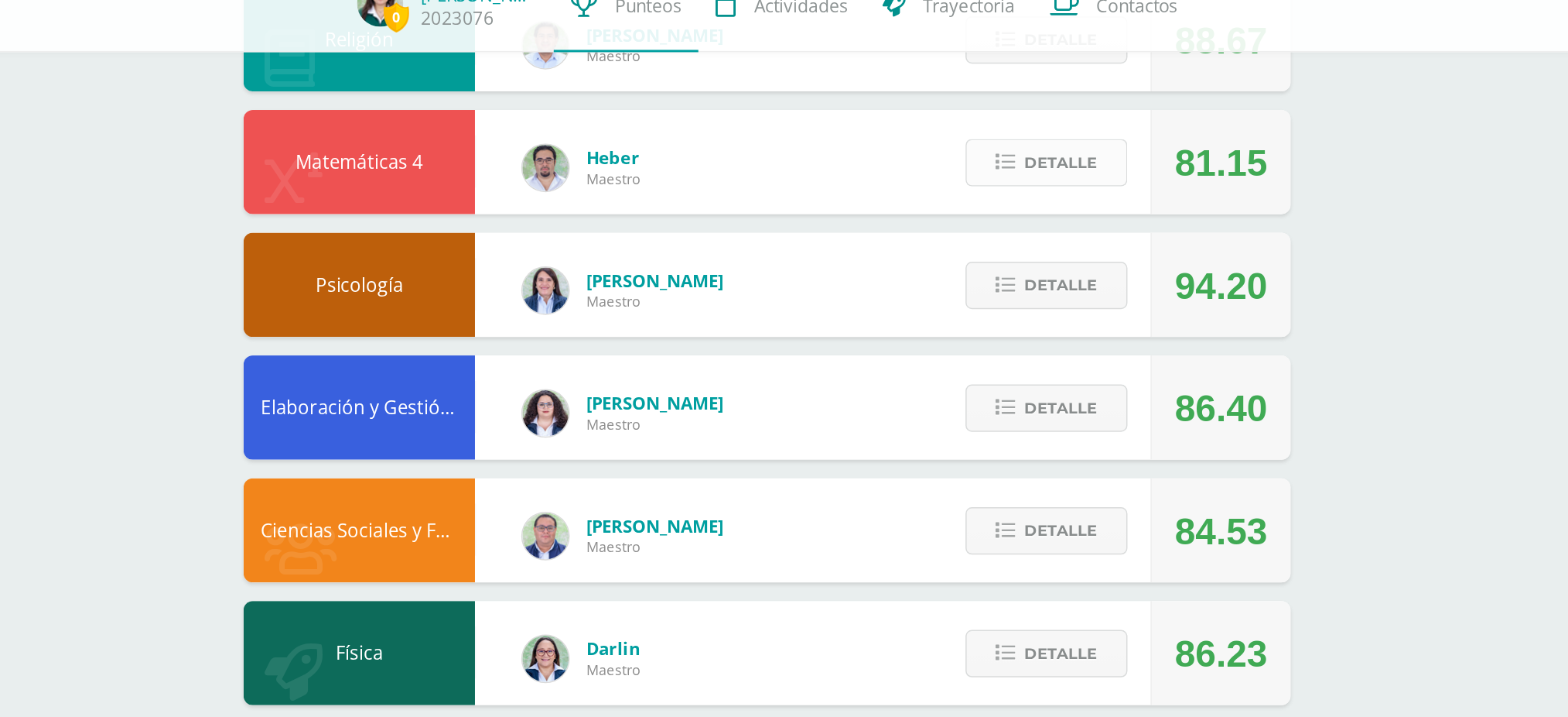
click at [981, 175] on icon at bounding box center [974, 182] width 13 height 13
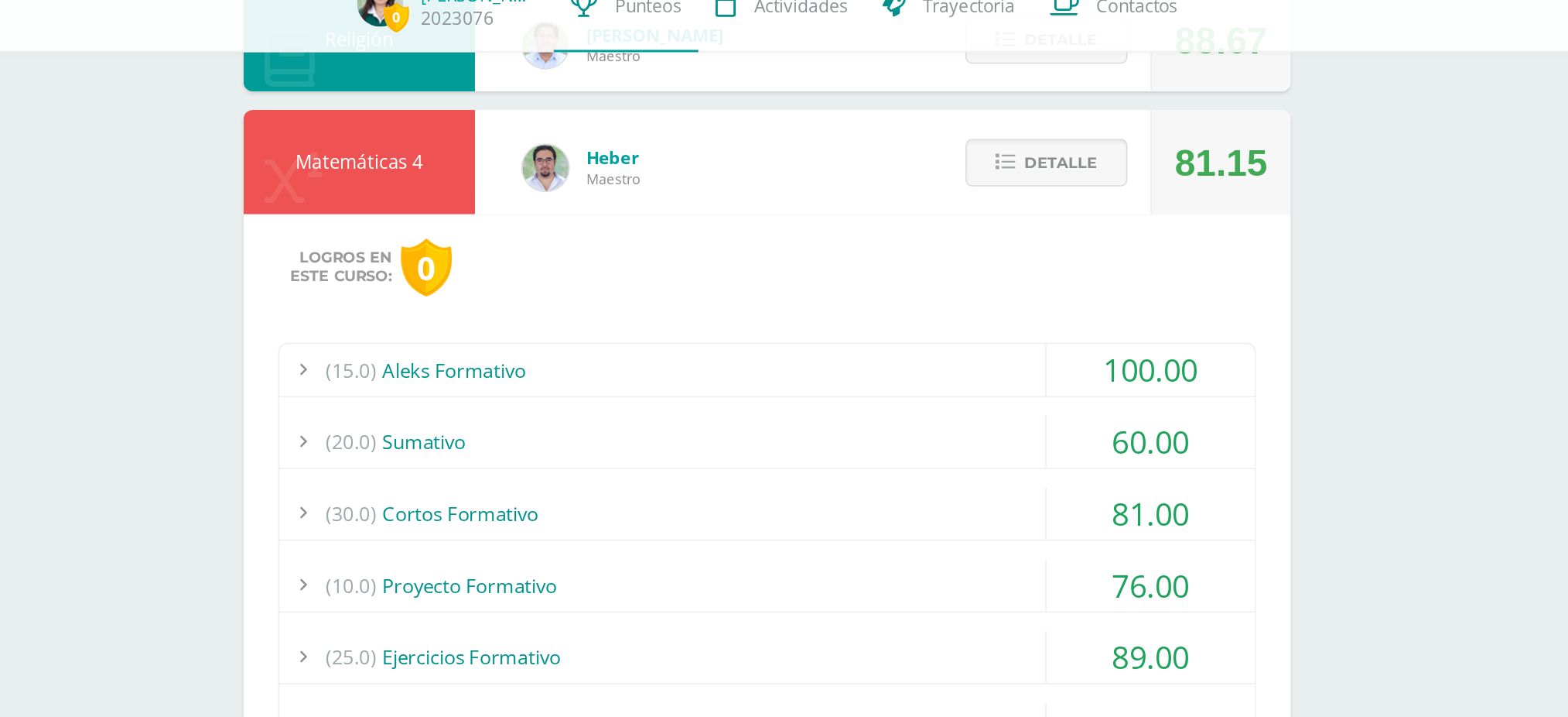
click at [989, 322] on div "(15.0) Aleks Formativo" at bounding box center [815, 320] width 652 height 35
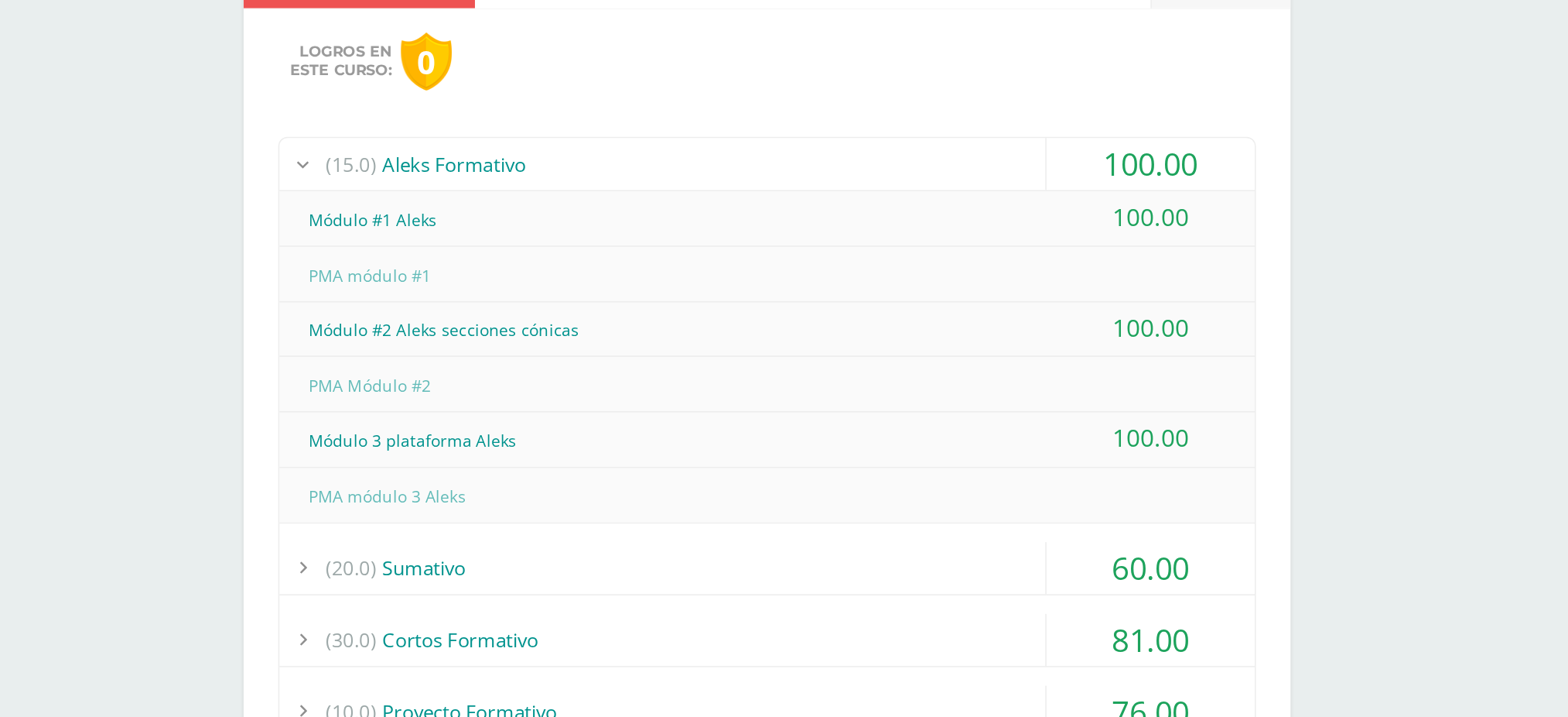
scroll to position [1381, 0]
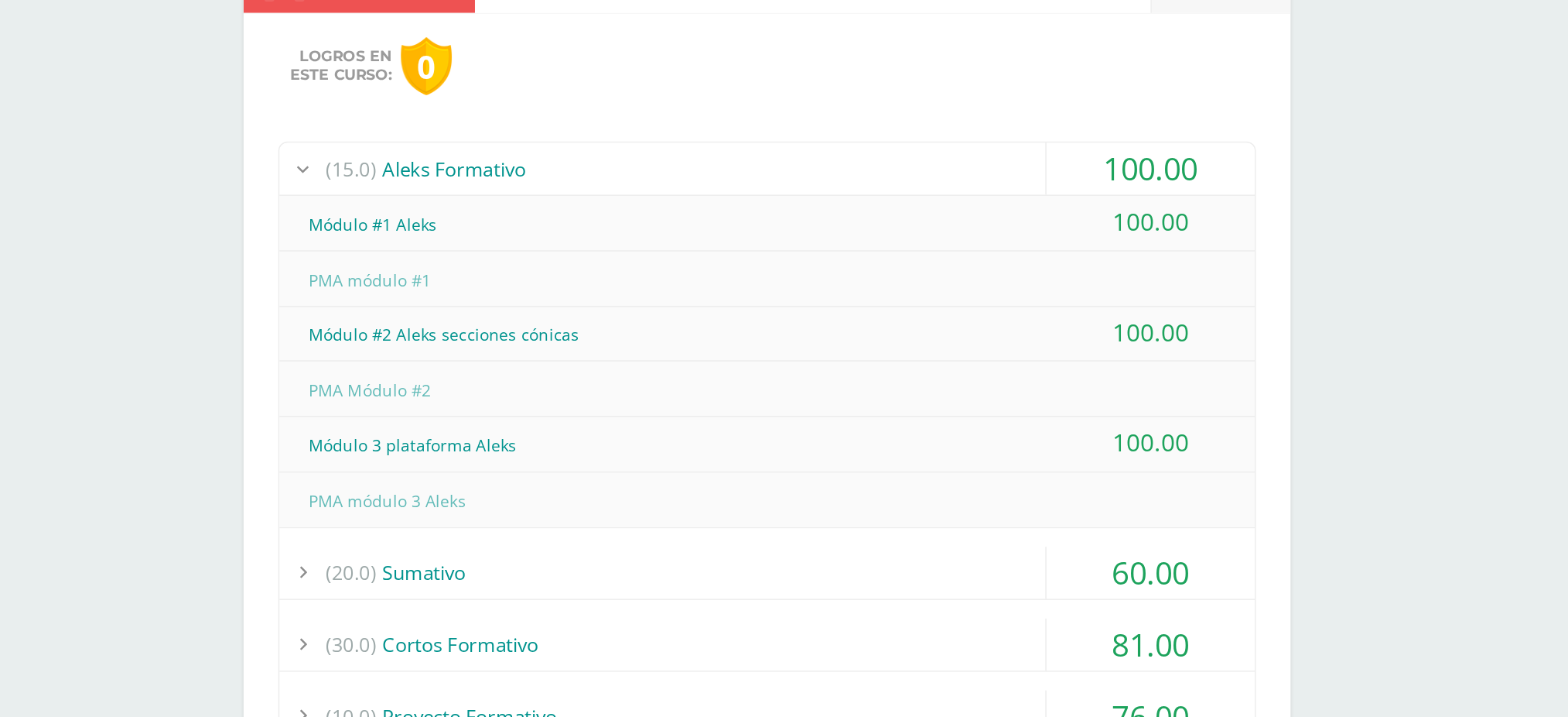
click at [837, 302] on div "Módulo #1 Aleks" at bounding box center [815, 319] width 652 height 35
click at [657, 266] on div "(15.0) Aleks Formativo" at bounding box center [815, 282] width 652 height 35
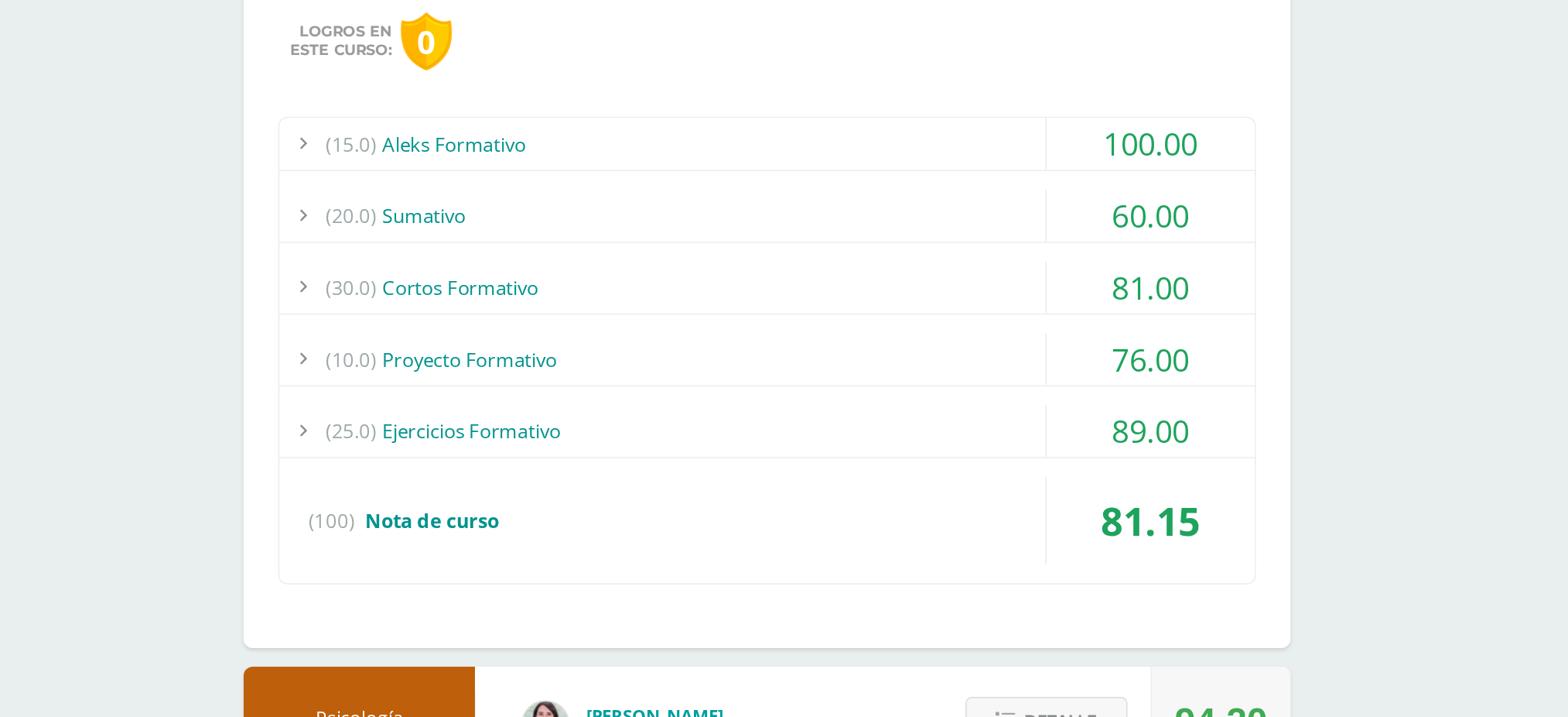
click at [619, 409] on div "(10.0) Proyecto Formativo" at bounding box center [815, 426] width 652 height 35
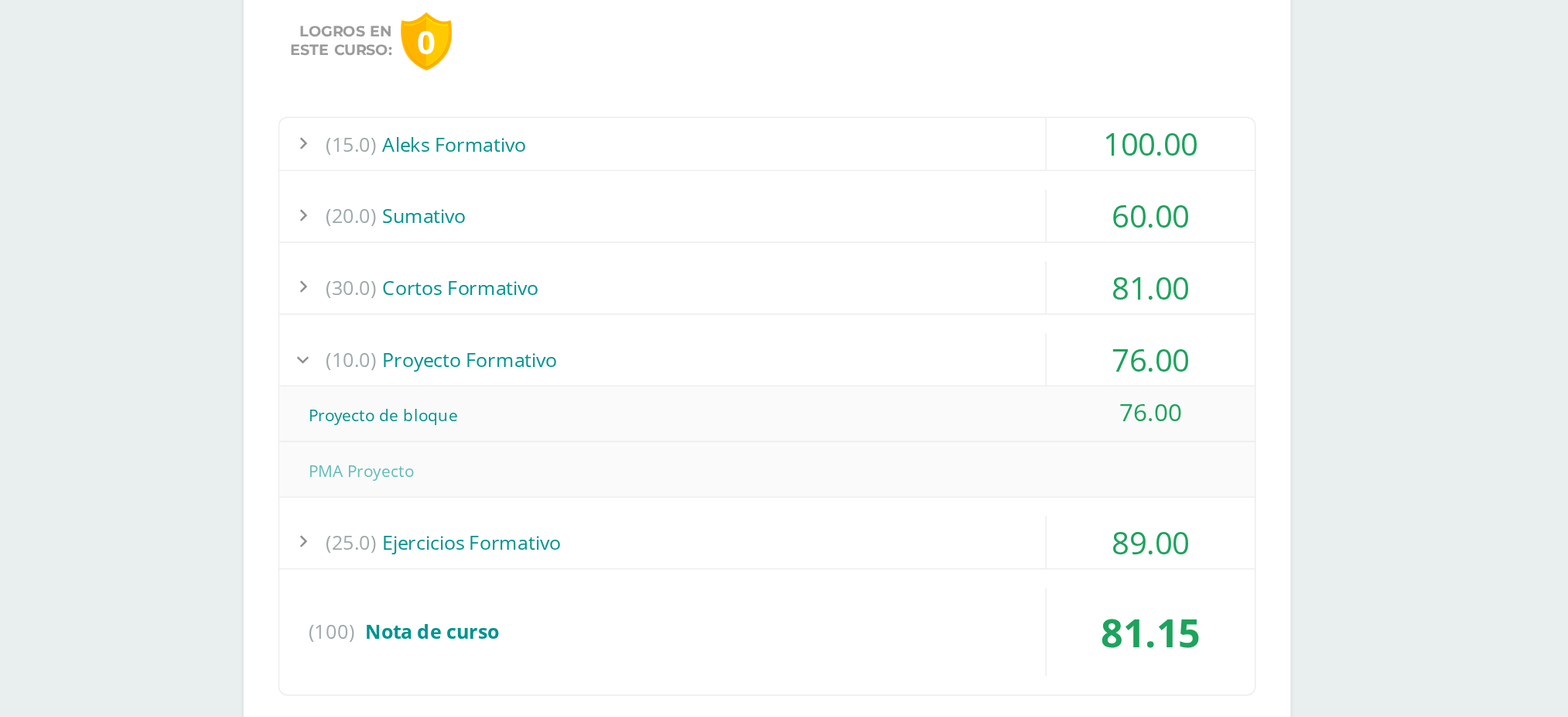
click at [619, 409] on div "(10.0) Proyecto Formativo" at bounding box center [815, 426] width 652 height 35
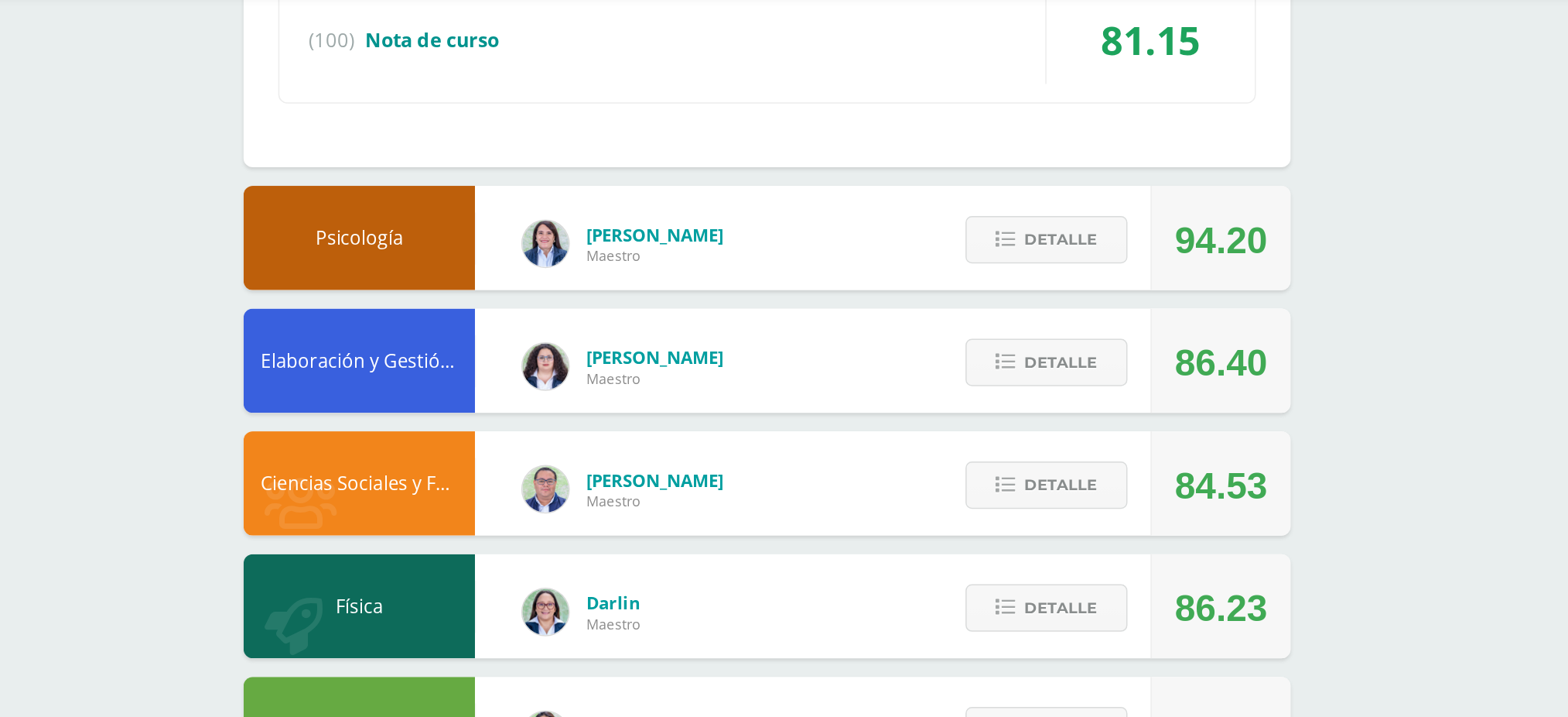
scroll to position [1780, 0]
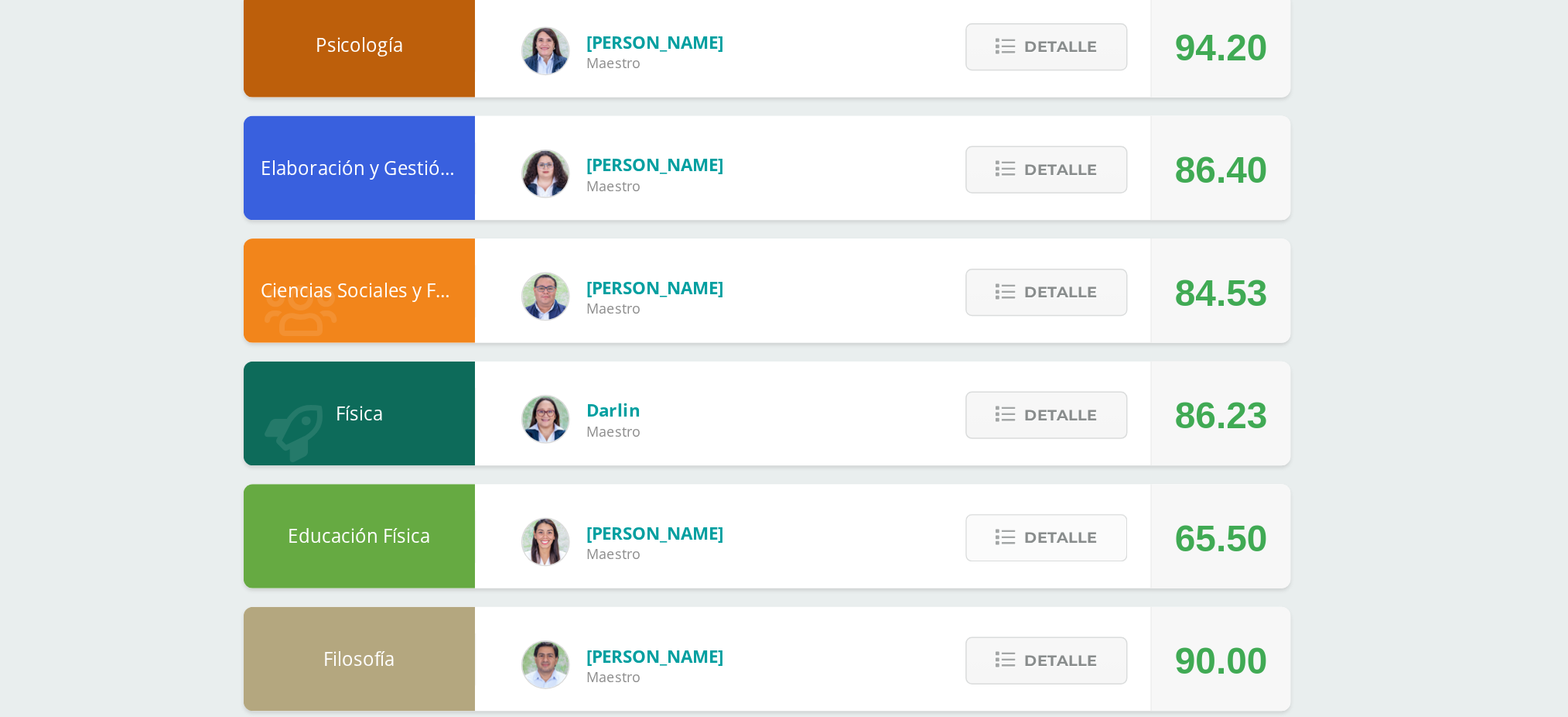
click at [1030, 583] on span "Detalle" at bounding box center [1011, 597] width 49 height 29
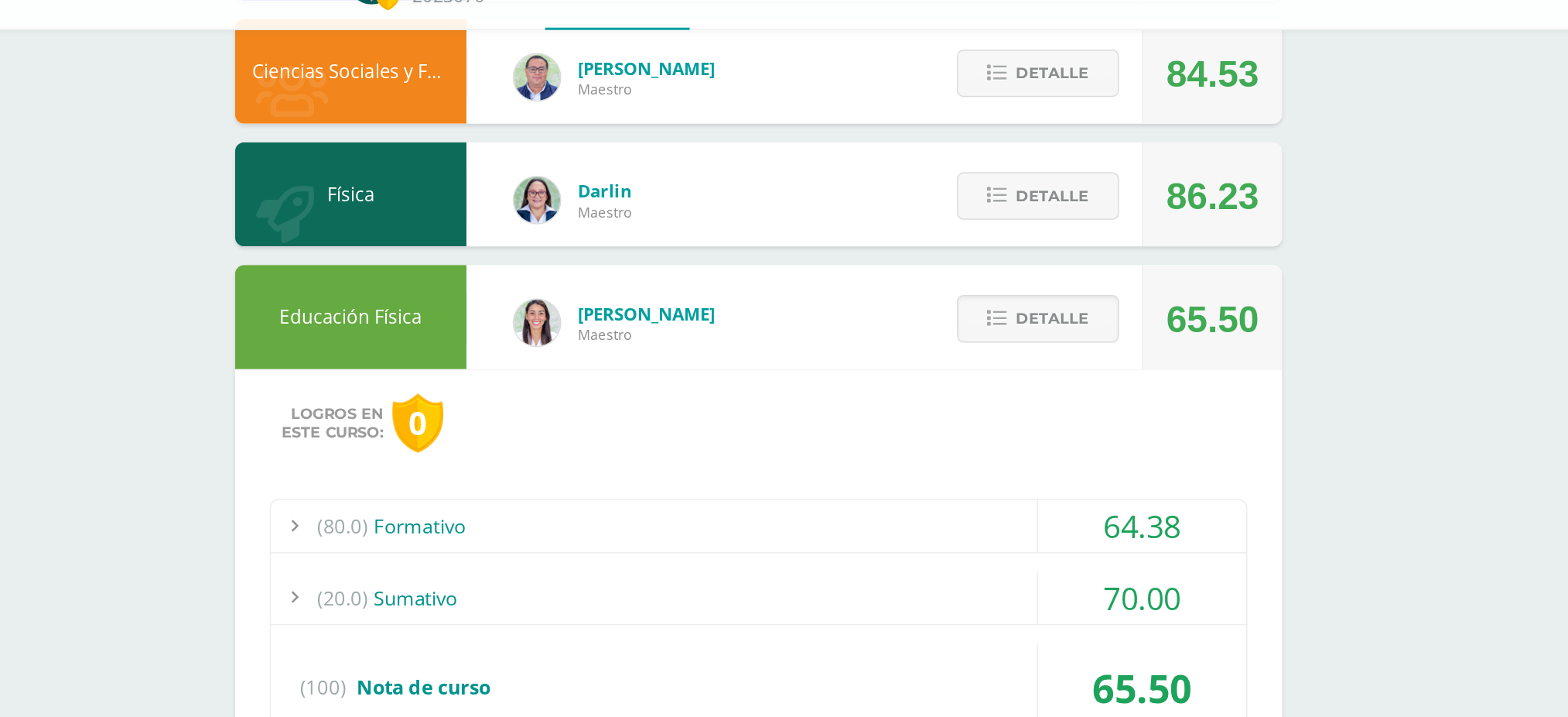
scroll to position [2075, 0]
